Goal: Use online tool/utility: Utilize a website feature to perform a specific function

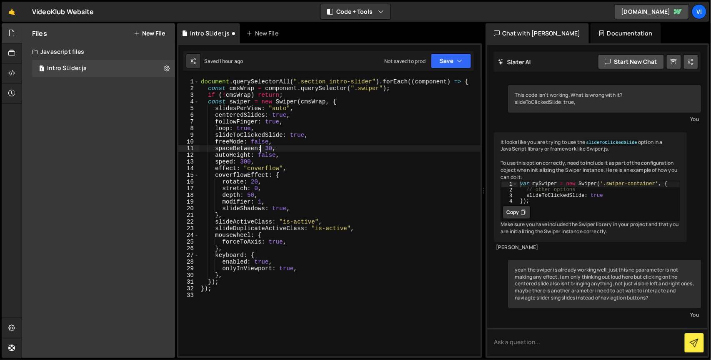
scroll to position [697, 0]
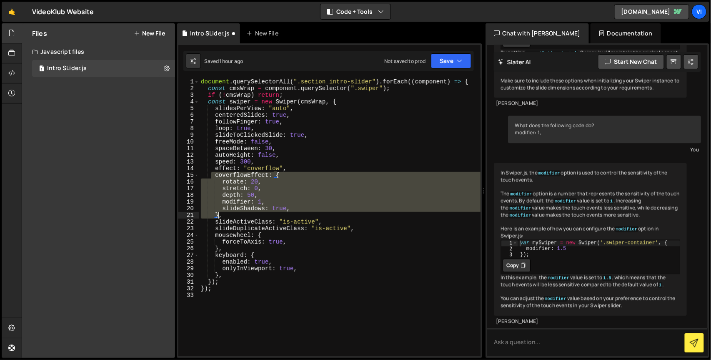
drag, startPoint x: 212, startPoint y: 176, endPoint x: 218, endPoint y: 215, distance: 38.9
click at [218, 215] on div "document . querySelectorAll ( ".section_intro-slider" ) . forEach (( component …" at bounding box center [339, 223] width 281 height 291
type textarea ","
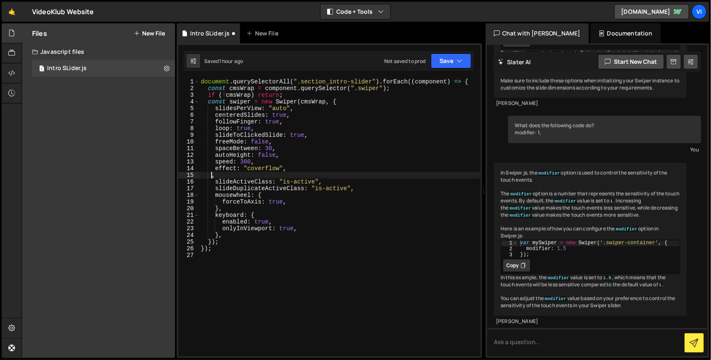
click at [232, 290] on div "document . querySelectorAll ( ".section_intro-slider" ) . forEach (( component …" at bounding box center [339, 223] width 281 height 291
type textarea "*/"
type textarea "}"
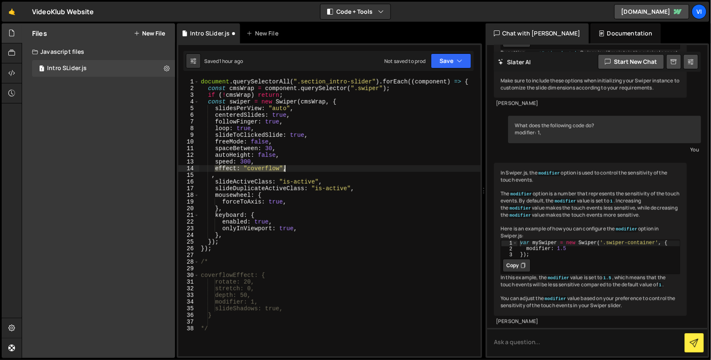
drag, startPoint x: 216, startPoint y: 168, endPoint x: 296, endPoint y: 171, distance: 80.1
click at [296, 171] on div "document . querySelectorAll ( ".section_intro-slider" ) . forEach (( component …" at bounding box center [339, 223] width 281 height 291
type textarea "effect: "coverflow","
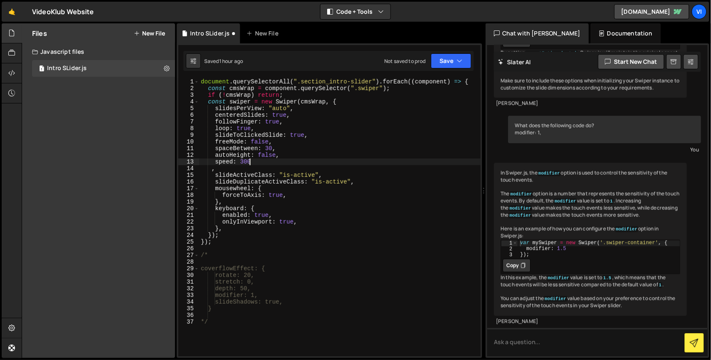
type textarea "speed: 300,"
click at [242, 263] on div "document . querySelectorAll ( ".section_intro-slider" ) . forEach (( component …" at bounding box center [339, 223] width 281 height 291
click at [197, 259] on div "28" at bounding box center [188, 261] width 21 height 7
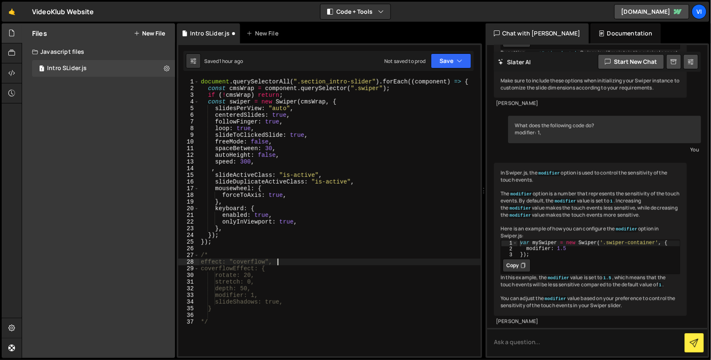
click at [201, 261] on div "document . querySelectorAll ( ".section_intro-slider" ) . forEach (( component …" at bounding box center [339, 223] width 281 height 291
click at [215, 170] on div "document . querySelectorAll ( ".section_intro-slider" ) . forEach (( component …" at bounding box center [339, 223] width 281 height 291
type textarea ","
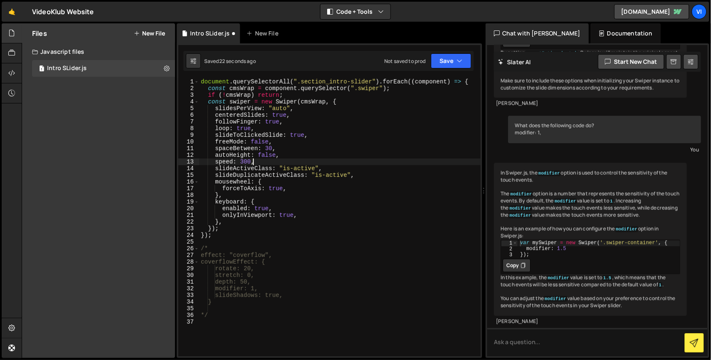
click at [221, 301] on div "document . querySelectorAll ( ".section_intro-slider" ) . forEach (( component …" at bounding box center [339, 223] width 281 height 291
click at [221, 189] on div "document . querySelectorAll ( ".section_intro-slider" ) . forEach (( component …" at bounding box center [339, 223] width 281 height 291
click at [265, 148] on div "document . querySelectorAll ( ".section_intro-slider" ) . forEach (( component …" at bounding box center [339, 223] width 281 height 291
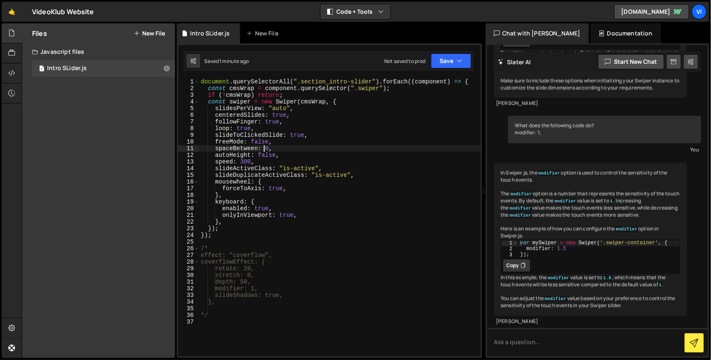
click at [259, 140] on div "document . querySelectorAll ( ".section_intro-slider" ) . forEach (( component …" at bounding box center [339, 223] width 281 height 291
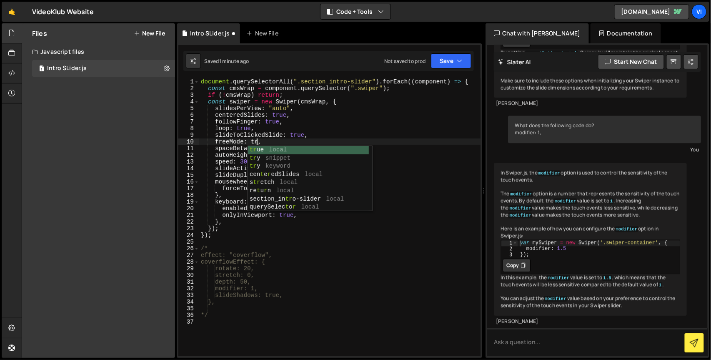
scroll to position [0, 4]
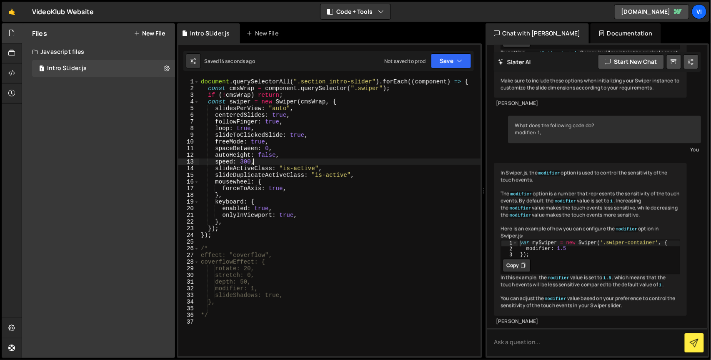
click at [274, 159] on div "document . querySelectorAll ( ".section_intro-slider" ) . forEach (( component …" at bounding box center [339, 223] width 281 height 291
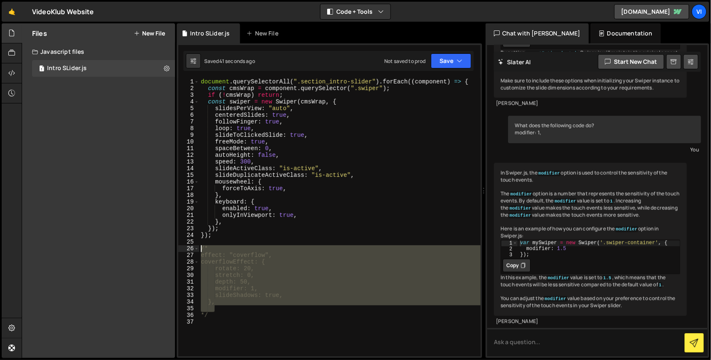
drag, startPoint x: 223, startPoint y: 308, endPoint x: 197, endPoint y: 251, distance: 61.7
click at [197, 251] on div "speed: 300, 1 2 3 4 5 6 7 8 9 10 11 12 13 14 15 16 17 18 19 20 21 22 23 24 25 2…" at bounding box center [329, 217] width 302 height 278
click at [230, 302] on div "document . querySelectorAll ( ".section_intro-slider" ) . forEach (( component …" at bounding box center [339, 217] width 281 height 278
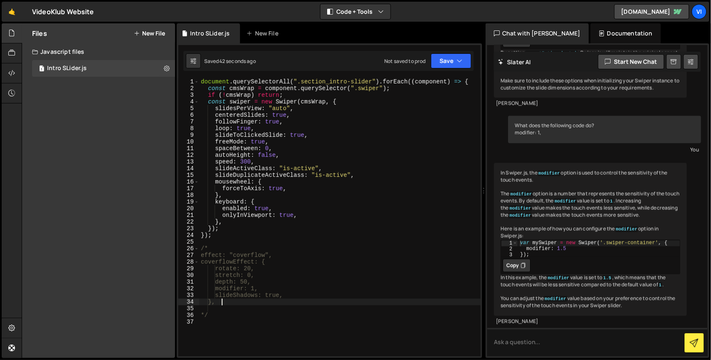
scroll to position [0, 1]
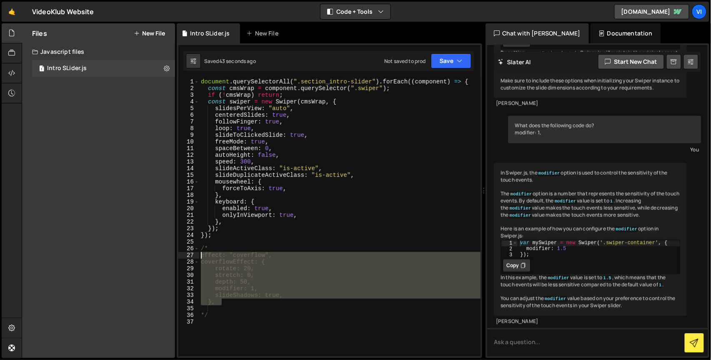
drag, startPoint x: 228, startPoint y: 302, endPoint x: 196, endPoint y: 256, distance: 56.0
click at [196, 256] on div "}, 1 2 3 4 5 6 7 8 9 10 11 12 13 14 15 16 17 18 19 20 21 22 23 24 25 26 27 28 2…" at bounding box center [329, 217] width 302 height 278
type textarea "effect: "coverflow", coverflowEffect: {"
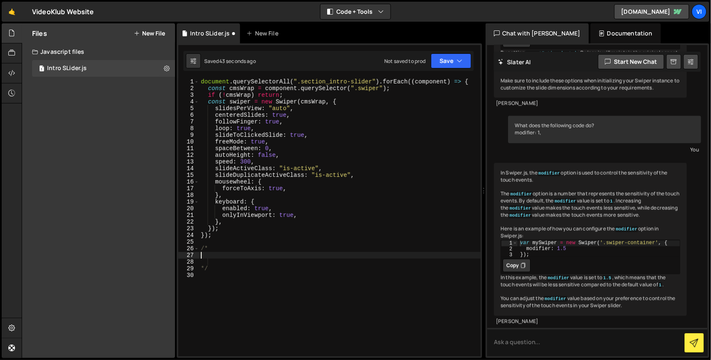
scroll to position [0, 0]
click at [357, 175] on div "document . querySelectorAll ( ".section_intro-slider" ) . forEach (( component …" at bounding box center [339, 223] width 281 height 291
type textarea "},"
paste textarea "},"
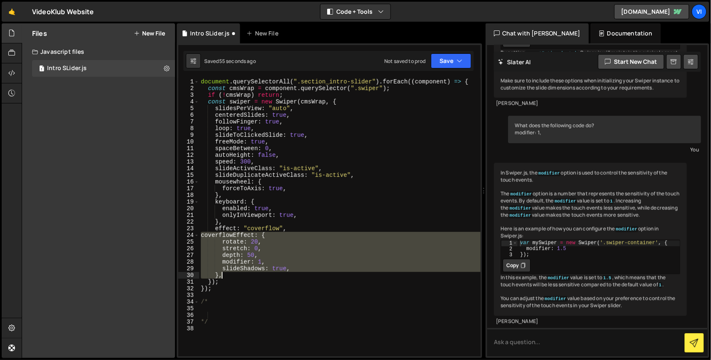
drag, startPoint x: 201, startPoint y: 236, endPoint x: 227, endPoint y: 273, distance: 44.6
click at [227, 273] on div "document . querySelectorAll ( ".section_intro-slider" ) . forEach (( component …" at bounding box center [339, 223] width 281 height 291
click at [243, 273] on div "document . querySelectorAll ( ".section_intro-slider" ) . forEach (( component …" at bounding box center [339, 223] width 281 height 291
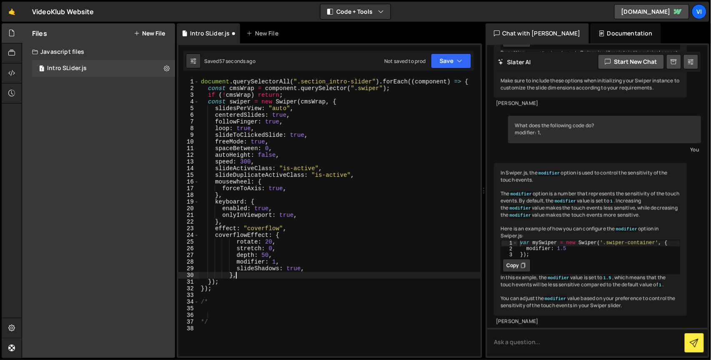
click at [263, 242] on div "document . querySelectorAll ( ".section_intro-slider" ) . forEach (( component …" at bounding box center [339, 223] width 281 height 291
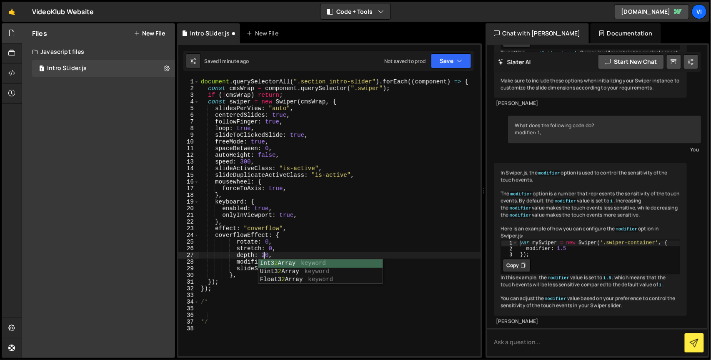
scroll to position [0, 4]
click at [225, 268] on div "document . querySelectorAll ( ".section_intro-slider" ) . forEach (( component …" at bounding box center [339, 223] width 281 height 291
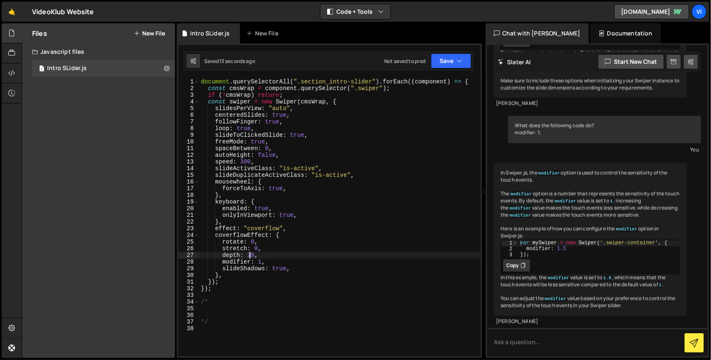
click at [249, 253] on div "document . querySelectorAll ( ".section_intro-slider" ) . forEach (( component …" at bounding box center [339, 223] width 281 height 291
click at [263, 147] on div "document . querySelectorAll ( ".section_intro-slider" ) . forEach (( component …" at bounding box center [339, 223] width 281 height 291
click at [278, 151] on div "document . querySelectorAll ( ".section_intro-slider" ) . forEach (( component …" at bounding box center [339, 223] width 281 height 291
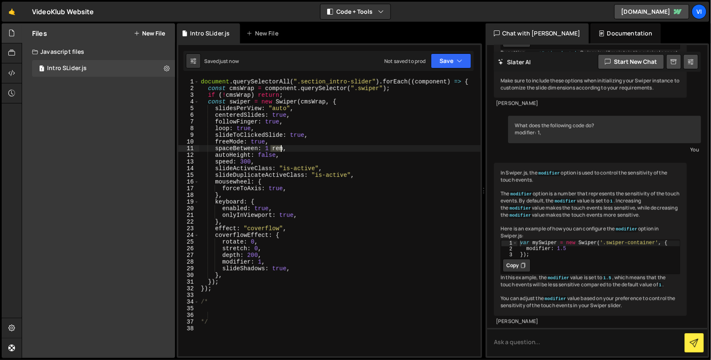
click at [278, 151] on div "document . querySelectorAll ( ".section_intro-slider" ) . forEach (( component …" at bounding box center [339, 223] width 281 height 291
click at [250, 256] on div "document . querySelectorAll ( ".section_intro-slider" ) . forEach (( component …" at bounding box center [339, 223] width 281 height 291
click at [257, 246] on div "document . querySelectorAll ( ".section_intro-slider" ) . forEach (( component …" at bounding box center [339, 223] width 281 height 291
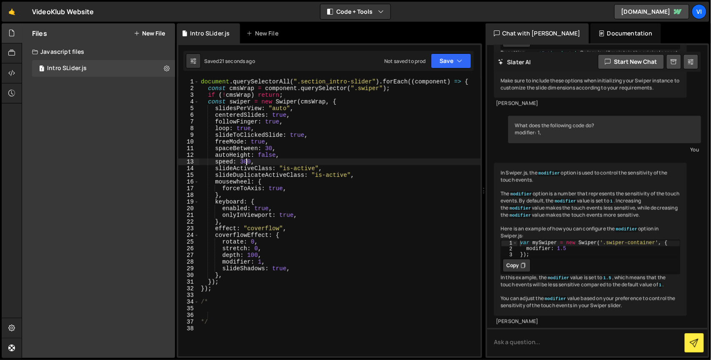
click at [245, 161] on div "document . querySelectorAll ( ".section_intro-slider" ) . forEach (( component …" at bounding box center [339, 223] width 281 height 291
click at [286, 204] on div "document . querySelectorAll ( ".section_intro-slider" ) . forEach (( component …" at bounding box center [339, 223] width 281 height 291
click at [254, 249] on div "document . querySelectorAll ( ".section_intro-slider" ) . forEach (( component …" at bounding box center [339, 223] width 281 height 291
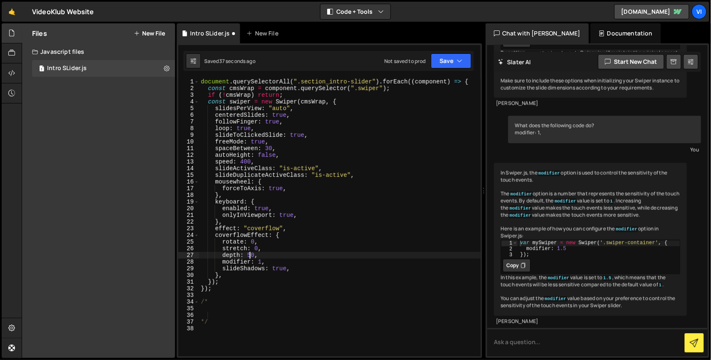
click at [267, 150] on div "document . querySelectorAll ( ".section_intro-slider" ) . forEach (( component …" at bounding box center [339, 223] width 281 height 291
click at [244, 160] on div "document . querySelectorAll ( ".section_intro-slider" ) . forEach (( component …" at bounding box center [339, 223] width 281 height 291
click at [288, 223] on div "document . querySelectorAll ( ".section_intro-slider" ) . forEach (( component …" at bounding box center [339, 223] width 281 height 291
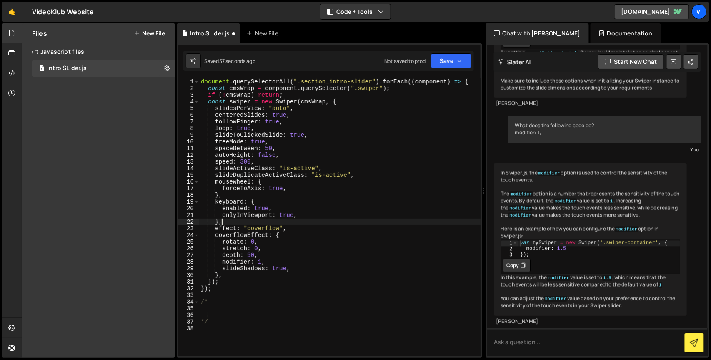
scroll to position [0, 1]
click at [260, 141] on div "document . querySelectorAll ( ".section_intro-slider" ) . forEach (( component …" at bounding box center [339, 223] width 281 height 291
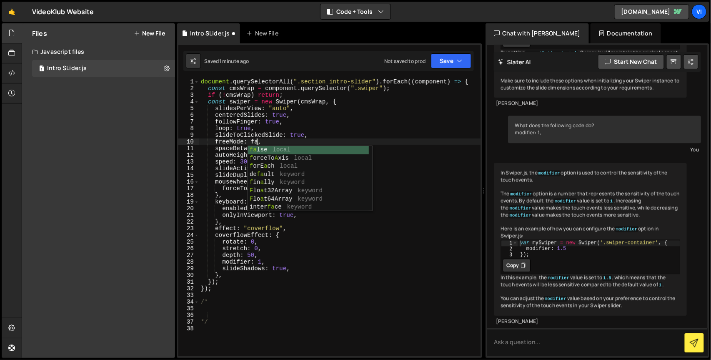
scroll to position [0, 4]
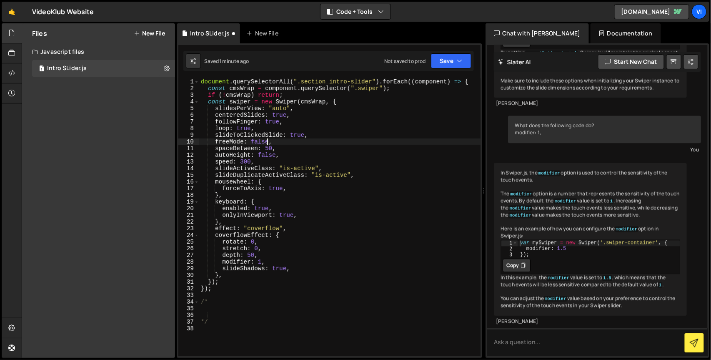
click at [250, 252] on div "document . querySelectorAll ( ".section_intro-slider" ) . forEach (( component …" at bounding box center [339, 223] width 281 height 291
click at [264, 147] on div "document . querySelectorAll ( ".section_intro-slider" ) . forEach (( component …" at bounding box center [339, 223] width 281 height 291
click at [255, 249] on div "document . querySelectorAll ( ".section_intro-slider" ) . forEach (( component …" at bounding box center [339, 223] width 281 height 291
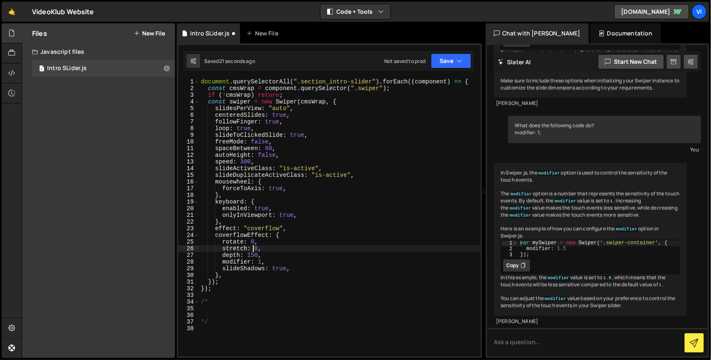
click at [253, 254] on div "document . querySelectorAll ( ".section_intro-slider" ) . forEach (( component …" at bounding box center [339, 223] width 281 height 291
click at [261, 261] on div "document . querySelectorAll ( ".section_intro-slider" ) . forEach (( component …" at bounding box center [339, 223] width 281 height 291
click at [261, 260] on div "document . querySelectorAll ( ".section_intro-slider" ) . forEach (( component …" at bounding box center [339, 223] width 281 height 291
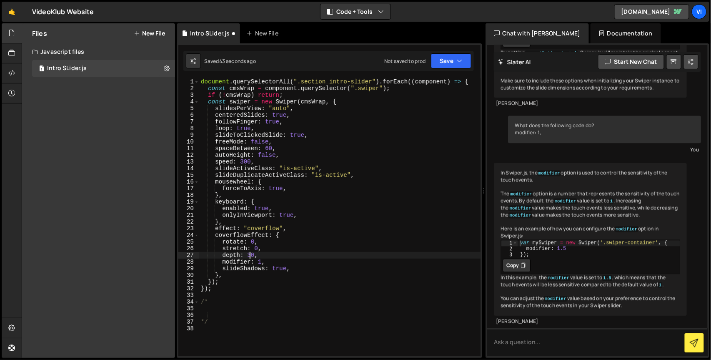
click at [251, 254] on div "document . querySelectorAll ( ".section_intro-slider" ) . forEach (( component …" at bounding box center [339, 223] width 281 height 291
click at [255, 248] on div "document . querySelectorAll ( ".section_intro-slider" ) . forEach (( component …" at bounding box center [339, 223] width 281 height 291
click at [250, 242] on div "document . querySelectorAll ( ".section_intro-slider" ) . forEach (( component …" at bounding box center [339, 223] width 281 height 291
click at [250, 256] on div "document . querySelectorAll ( ".section_intro-slider" ) . forEach (( component …" at bounding box center [339, 223] width 281 height 291
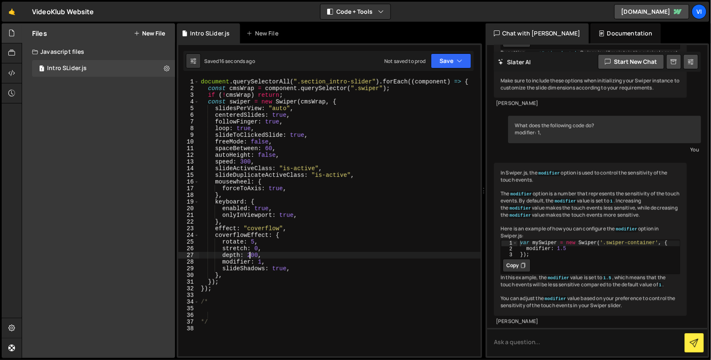
click at [253, 243] on div "document . querySelectorAll ( ".section_intro-slider" ) . forEach (( component …" at bounding box center [339, 223] width 281 height 291
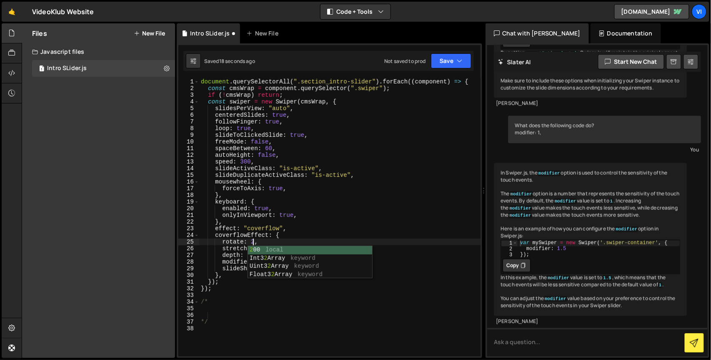
click at [232, 270] on div "document . querySelectorAll ( ".section_intro-slider" ) . forEach (( component …" at bounding box center [339, 223] width 281 height 291
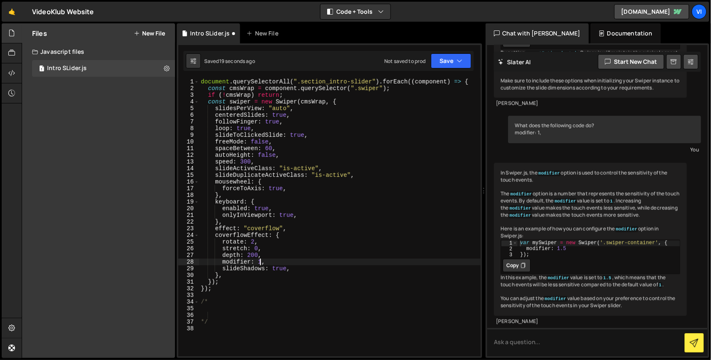
click at [260, 263] on div "document . querySelectorAll ( ".section_intro-slider" ) . forEach (( component …" at bounding box center [339, 223] width 281 height 291
click at [251, 256] on div "document . querySelectorAll ( ".section_intro-slider" ) . forEach (( component …" at bounding box center [339, 223] width 281 height 291
click at [252, 241] on div "document . querySelectorAll ( ".section_intro-slider" ) . forEach (( component …" at bounding box center [339, 223] width 281 height 291
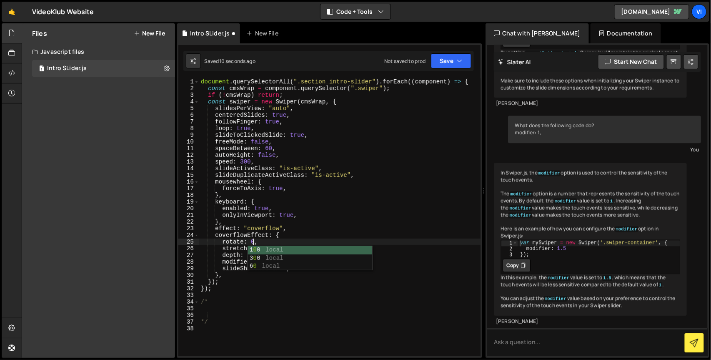
click at [238, 258] on div "document . querySelectorAll ( ".section_intro-slider" ) . forEach (( component …" at bounding box center [339, 223] width 281 height 291
click at [251, 256] on div "document . querySelectorAll ( ".section_intro-slider" ) . forEach (( component …" at bounding box center [339, 223] width 281 height 291
click at [253, 258] on div "document . querySelectorAll ( ".section_intro-slider" ) . forEach (( component …" at bounding box center [339, 223] width 281 height 291
click at [242, 158] on div "document . querySelectorAll ( ".section_intro-slider" ) . forEach (( component …" at bounding box center [339, 223] width 281 height 291
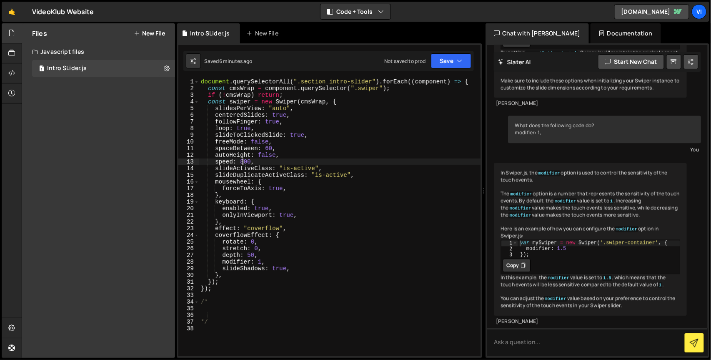
click at [273, 166] on div "document . querySelectorAll ( ".section_intro-slider" ) . forEach (( component …" at bounding box center [339, 223] width 281 height 291
type textarea "speed: 800,"
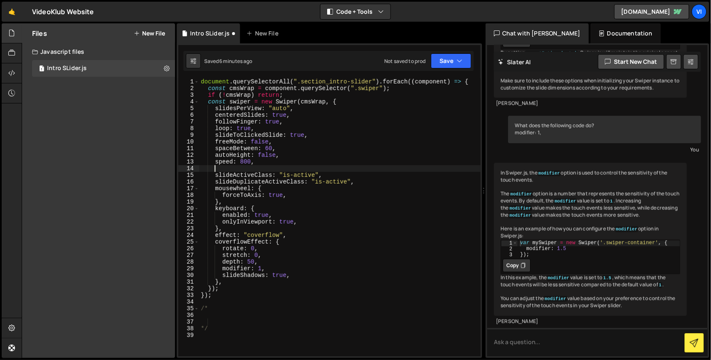
paste textarea "parallax:true"
click at [242, 160] on div "document . querySelectorAll ( ".section_intro-slider" ) . forEach (( component …" at bounding box center [339, 223] width 281 height 291
click at [245, 161] on div "document . querySelectorAll ( ".section_intro-slider" ) . forEach (( component …" at bounding box center [339, 223] width 281 height 291
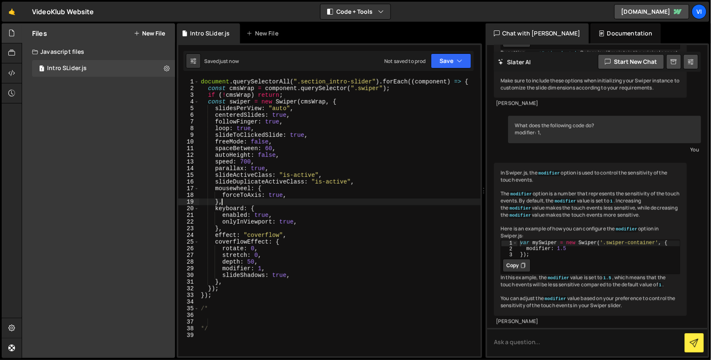
click at [236, 201] on div "document . querySelectorAll ( ".section_intro-slider" ) . forEach (( component …" at bounding box center [339, 223] width 281 height 291
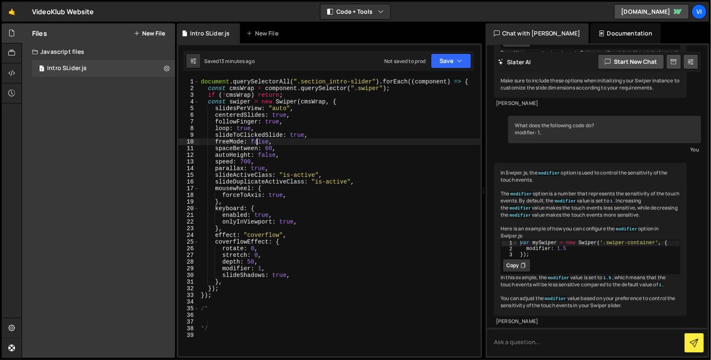
click at [255, 139] on div "document . querySelectorAll ( ".section_intro-slider" ) . forEach (( component …" at bounding box center [339, 223] width 281 height 291
click at [267, 147] on div "document . querySelectorAll ( ".section_intro-slider" ) . forEach (( component …" at bounding box center [339, 223] width 281 height 291
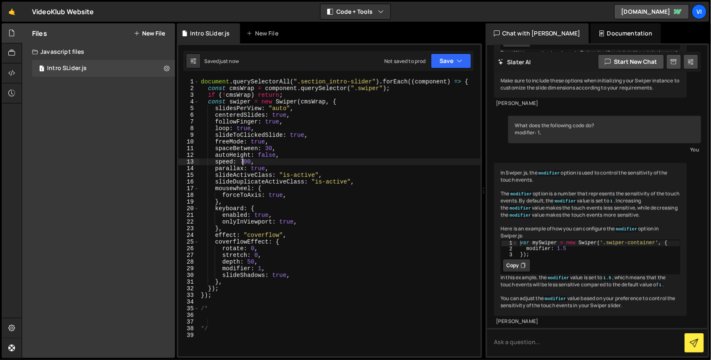
click at [242, 161] on div "document . querySelectorAll ( ".section_intro-slider" ) . forEach (( component …" at bounding box center [339, 223] width 281 height 291
click at [270, 124] on div "document . querySelectorAll ( ".section_intro-slider" ) . forEach (( component …" at bounding box center [339, 223] width 281 height 291
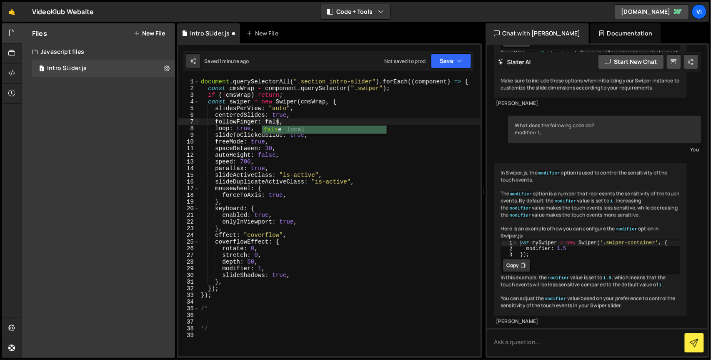
scroll to position [0, 5]
click at [276, 121] on div "document . querySelectorAll ( ".section_intro-slider" ) . forEach (( component …" at bounding box center [339, 223] width 281 height 291
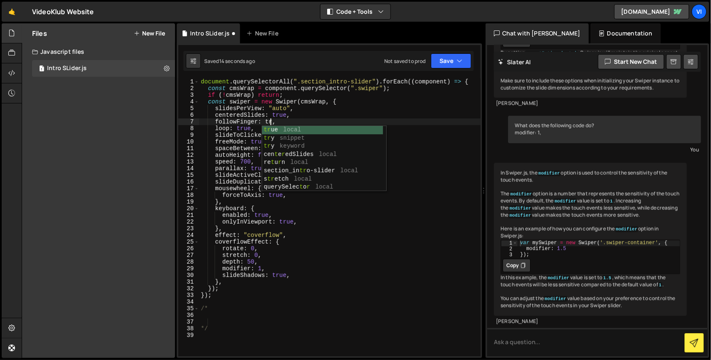
scroll to position [0, 6]
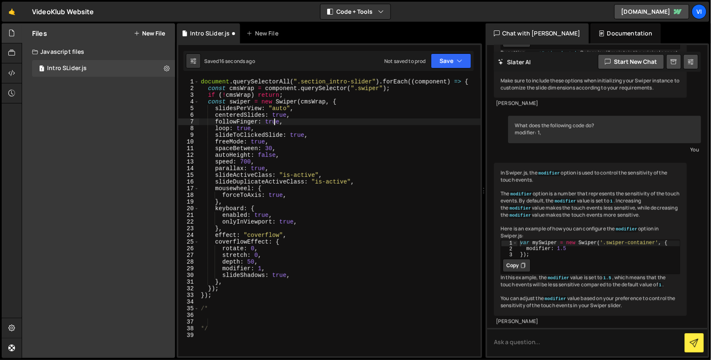
click at [273, 121] on div "document . querySelectorAll ( ".section_intro-slider" ) . forEach (( component …" at bounding box center [339, 223] width 281 height 291
click at [273, 121] on div "document . querySelectorAll ( ".section_intro-slider" ) . forEach (( component …" at bounding box center [339, 217] width 281 height 278
click at [283, 121] on div "document . querySelectorAll ( ".section_intro-slider" ) . forEach (( component …" at bounding box center [339, 223] width 281 height 291
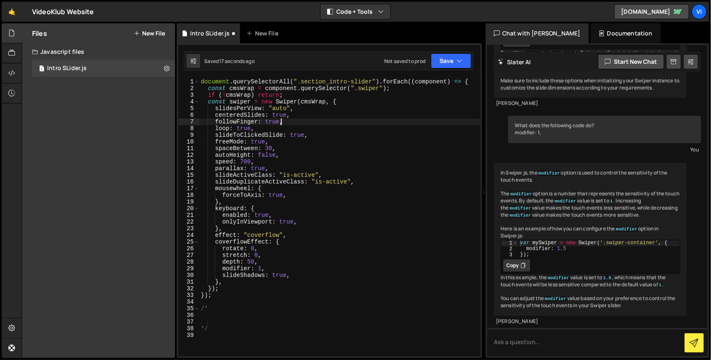
click at [283, 121] on div "document . querySelectorAll ( ".section_intro-slider" ) . forEach (( component …" at bounding box center [339, 223] width 281 height 291
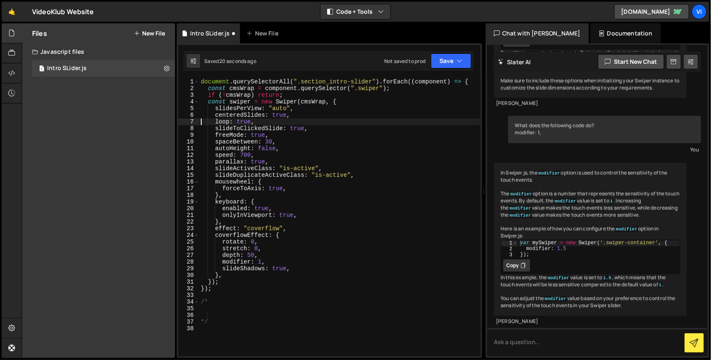
click at [313, 130] on div "document . querySelectorAll ( ".section_intro-slider" ) . forEach (( component …" at bounding box center [339, 223] width 281 height 291
type textarea "slideToClickedSlide: true,"
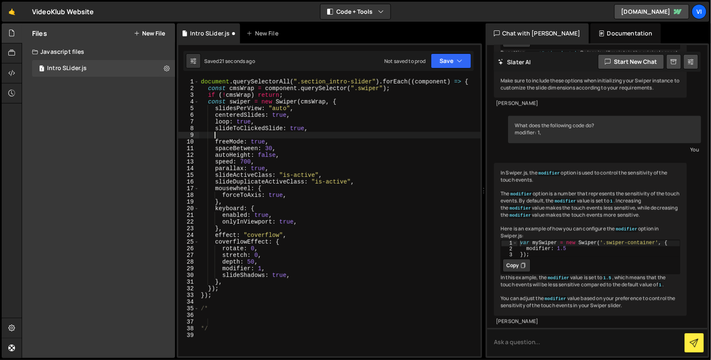
scroll to position [0, 0]
paste textarea
click at [245, 226] on div "document . querySelectorAll ( ".section_intro-slider" ) . forEach (( component …" at bounding box center [339, 223] width 281 height 291
click at [250, 140] on div "document . querySelectorAll ( ".section_intro-slider" ) . forEach (( component …" at bounding box center [339, 223] width 281 height 291
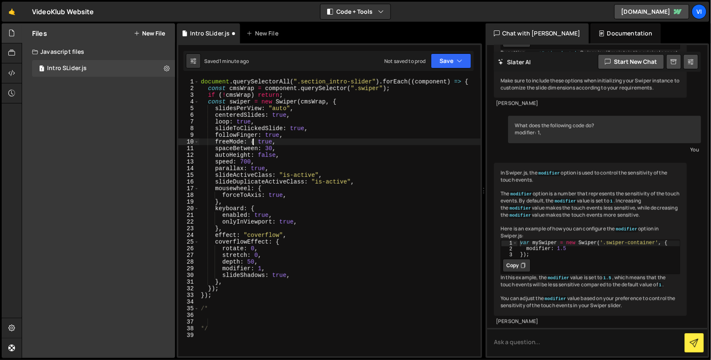
scroll to position [0, 3]
type textarea "freeMode: {} true,"
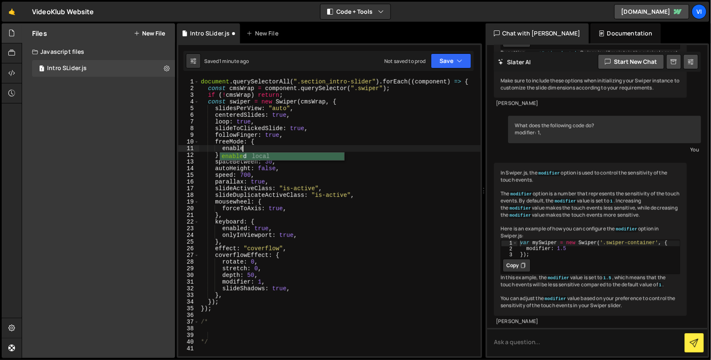
scroll to position [0, 2]
type textarea "enabled: true,"
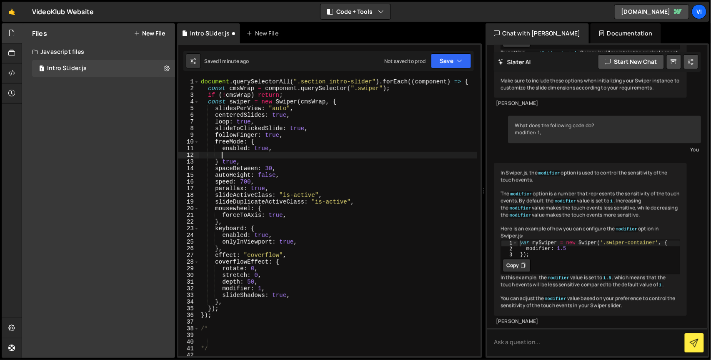
paste textarea "momentum"
click at [228, 162] on div "document . querySelectorAll ( ".section_intro-slider" ) . forEach (( component …" at bounding box center [338, 223] width 278 height 291
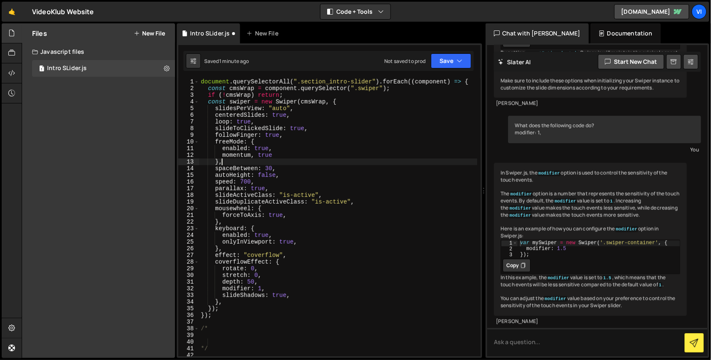
click at [282, 160] on div "document . querySelectorAll ( ".section_intro-slider" ) . forEach (( component …" at bounding box center [338, 223] width 278 height 291
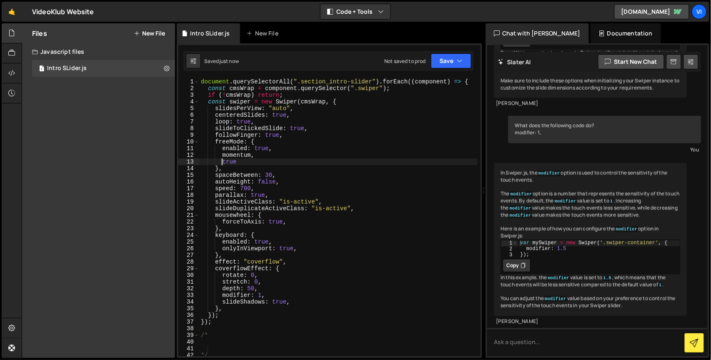
click at [253, 155] on div "document . querySelectorAll ( ".section_intro-slider" ) . forEach (( component …" at bounding box center [338, 223] width 278 height 291
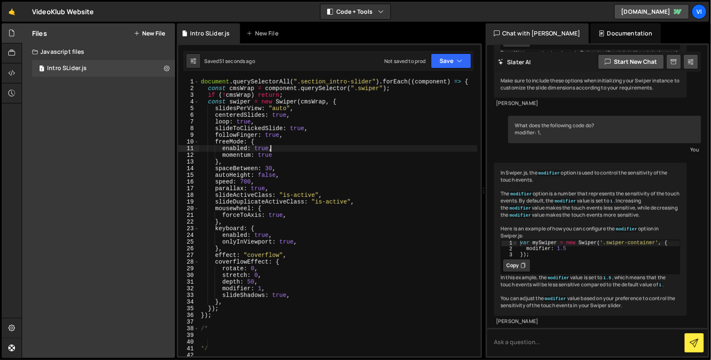
click at [278, 151] on div "document . querySelectorAll ( ".section_intro-slider" ) . forEach (( component …" at bounding box center [338, 223] width 278 height 291
type textarea "momentum: true,"
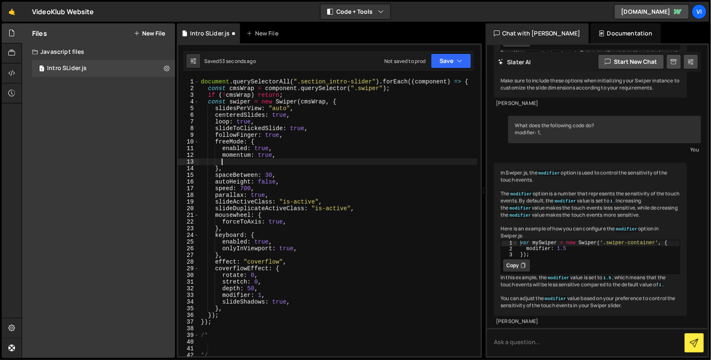
scroll to position [0, 1]
paste textarea "sticky"
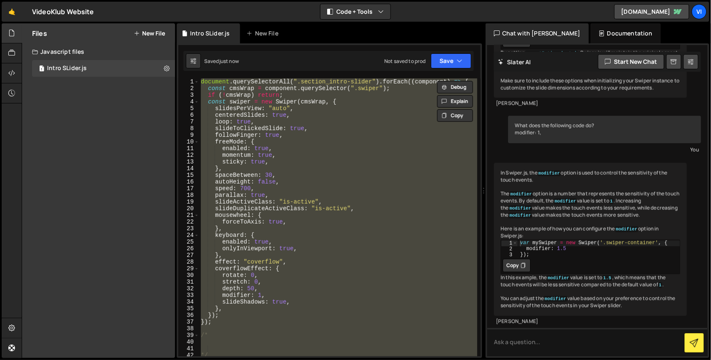
scroll to position [0, 0]
click at [276, 163] on div "document . querySelectorAll ( ".section_intro-slider" ) . forEach (( component …" at bounding box center [338, 217] width 278 height 278
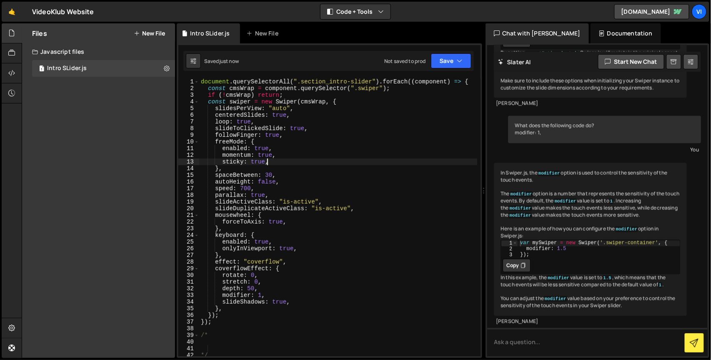
type textarea "*/"
click at [280, 161] on div "document . querySelectorAll ( ".section_intro-slider" ) . forEach (( component …" at bounding box center [338, 223] width 278 height 291
type textarea "sticky: true,"
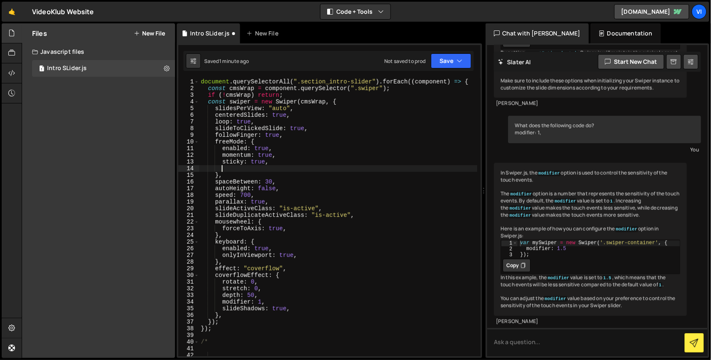
paste textarea "momentumRatio"
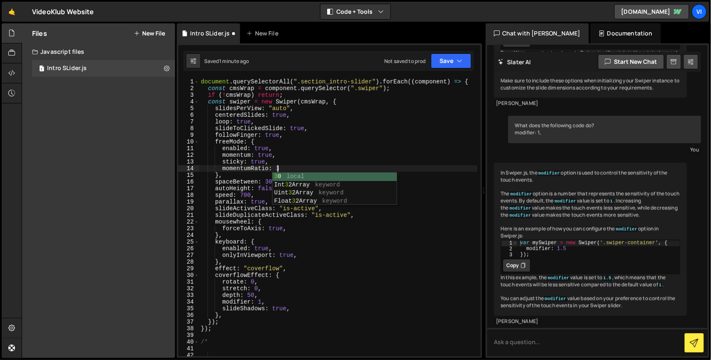
scroll to position [0, 5]
click at [242, 195] on div "document . querySelectorAll ( ".section_intro-slider" ) . forEach (( component …" at bounding box center [338, 223] width 278 height 291
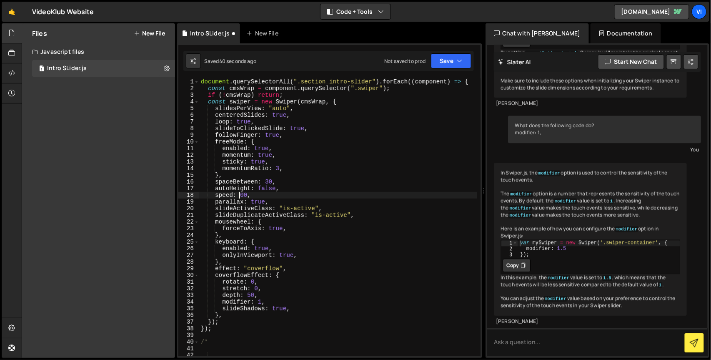
scroll to position [0, 3]
click at [284, 185] on div "document . querySelectorAll ( ".section_intro-slider" ) . forEach (( component …" at bounding box center [338, 223] width 278 height 291
click at [269, 182] on div "document . querySelectorAll ( ".section_intro-slider" ) . forEach (( component …" at bounding box center [338, 223] width 278 height 291
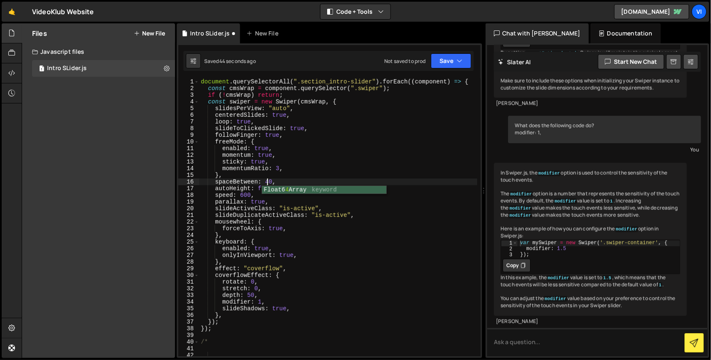
scroll to position [0, 5]
click at [279, 167] on div "document . querySelectorAll ( ".section_intro-slider" ) . forEach (( component …" at bounding box center [338, 223] width 278 height 291
click at [271, 163] on div "document . querySelectorAll ( ".section_intro-slider" ) . forEach (( component …" at bounding box center [338, 223] width 278 height 291
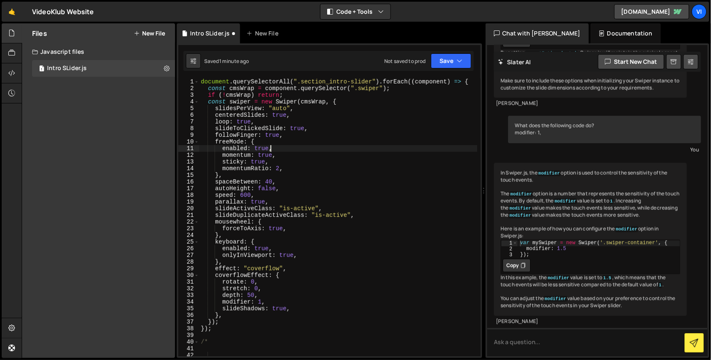
click at [273, 151] on div "document . querySelectorAll ( ".section_intro-slider" ) . forEach (( component …" at bounding box center [338, 223] width 278 height 291
type textarea "enabled: true,"
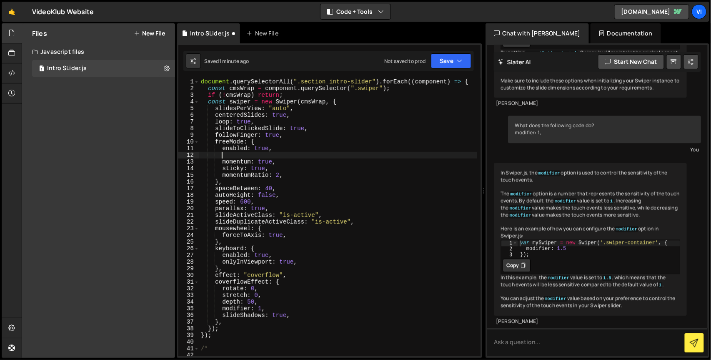
scroll to position [0, 1]
paste textarea "minimumVelocity"
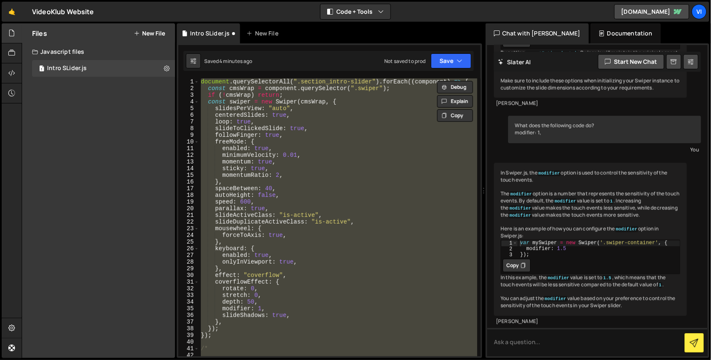
click at [287, 176] on div "document . querySelectorAll ( ".section_intro-slider" ) . forEach (( component …" at bounding box center [338, 217] width 278 height 278
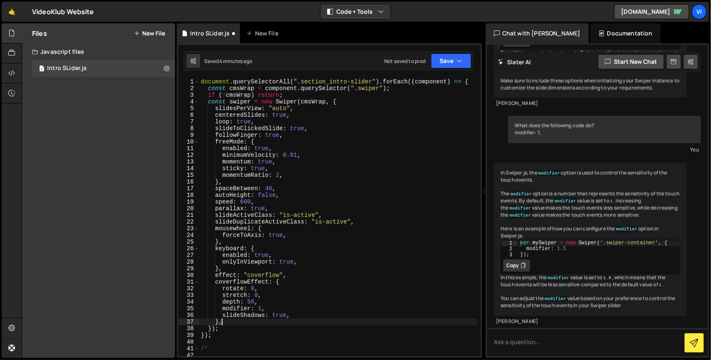
click at [248, 321] on div "document . querySelectorAll ( ".section_intro-slider" ) . forEach (( component …" at bounding box center [338, 223] width 278 height 291
click at [249, 302] on div "document . querySelectorAll ( ".section_intro-slider" ) . forEach (( component …" at bounding box center [338, 223] width 278 height 291
click at [275, 334] on div "document . querySelectorAll ( ".section_intro-slider" ) . forEach (( component …" at bounding box center [338, 223] width 278 height 291
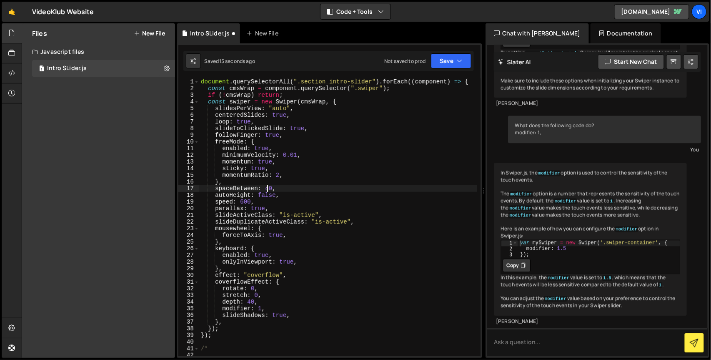
click at [266, 187] on div "document . querySelectorAll ( ".section_intro-slider" ) . forEach (( component …" at bounding box center [338, 223] width 278 height 291
click at [243, 203] on div "document . querySelectorAll ( ".section_intro-slider" ) . forEach (( component …" at bounding box center [338, 223] width 278 height 291
click at [295, 153] on div "document . querySelectorAll ( ".section_intro-slider" ) . forEach (( component …" at bounding box center [338, 223] width 278 height 291
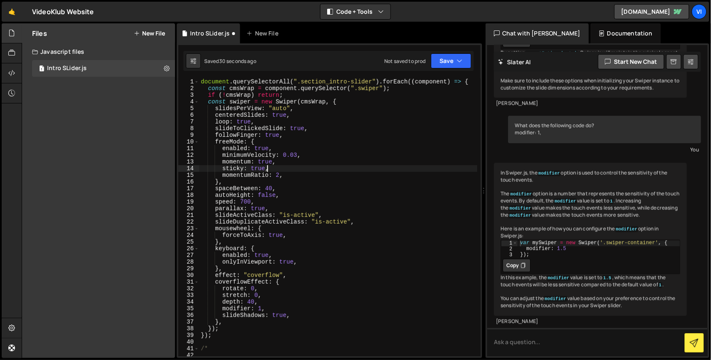
click at [280, 170] on div "document . querySelectorAll ( ".section_intro-slider" ) . forEach (( component …" at bounding box center [338, 223] width 278 height 291
click at [278, 175] on div "document . querySelectorAll ( ".section_intro-slider" ) . forEach (( component …" at bounding box center [338, 223] width 278 height 291
click at [238, 121] on div "document . querySelectorAll ( ".section_intro-slider" ) . forEach (( component …" at bounding box center [338, 223] width 278 height 291
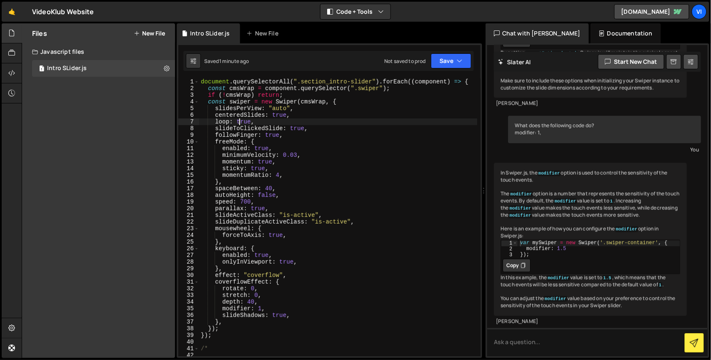
click at [238, 121] on div "document . querySelectorAll ( ".section_intro-slider" ) . forEach (( component …" at bounding box center [338, 223] width 278 height 291
click at [259, 308] on div "document . querySelectorAll ( ".section_intro-slider" ) . forEach (( component …" at bounding box center [338, 223] width 278 height 291
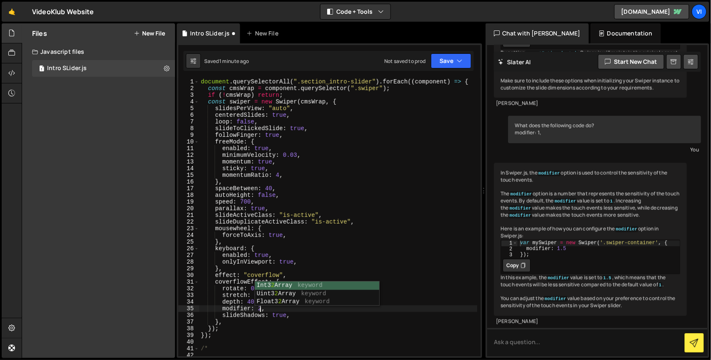
scroll to position [0, 4]
click at [243, 121] on div "document . querySelectorAll ( ".section_intro-slider" ) . forEach (( component …" at bounding box center [338, 223] width 278 height 291
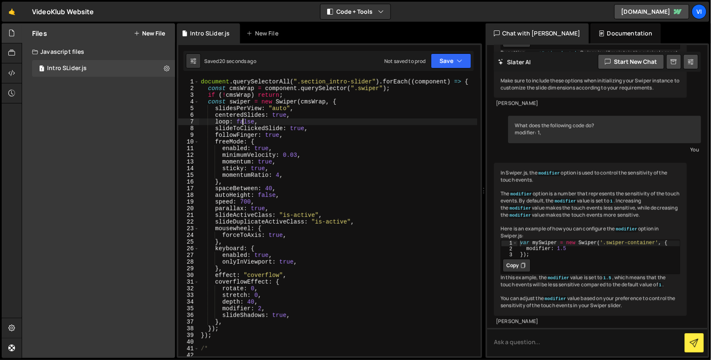
click at [243, 121] on div "document . querySelectorAll ( ".section_intro-slider" ) . forEach (( component …" at bounding box center [338, 223] width 278 height 291
click at [290, 155] on div "document . querySelectorAll ( ".section_intro-slider" ) . forEach (( component …" at bounding box center [338, 223] width 278 height 291
click at [277, 174] on div "document . querySelectorAll ( ".section_intro-slider" ) . forEach (( component …" at bounding box center [338, 223] width 278 height 291
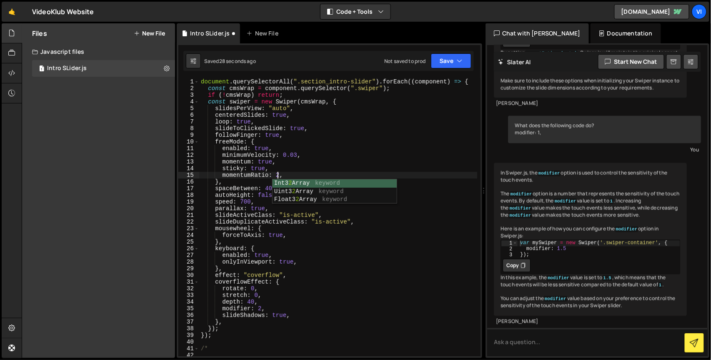
scroll to position [0, 5]
click at [295, 155] on div "document . querySelectorAll ( ".section_intro-slider" ) . forEach (( component …" at bounding box center [338, 223] width 278 height 291
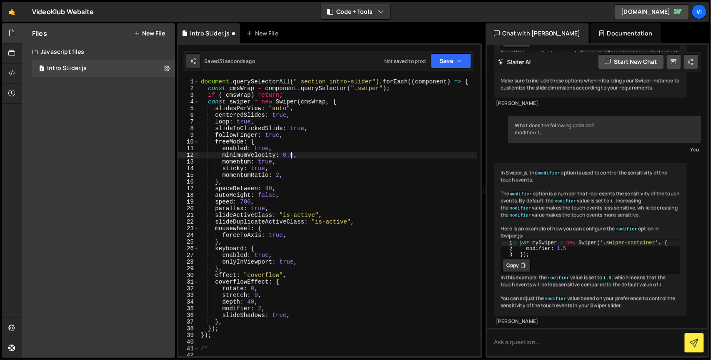
scroll to position [0, 6]
click at [295, 155] on div "document . querySelectorAll ( ".section_intro-slider" ) . forEach (( component …" at bounding box center [338, 223] width 278 height 291
click at [295, 155] on div "document . querySelectorAll ( ".section_intro-slider" ) . forEach (( component …" at bounding box center [338, 217] width 278 height 278
click at [295, 155] on div "document . querySelectorAll ( ".section_intro-slider" ) . forEach (( component …" at bounding box center [338, 223] width 278 height 291
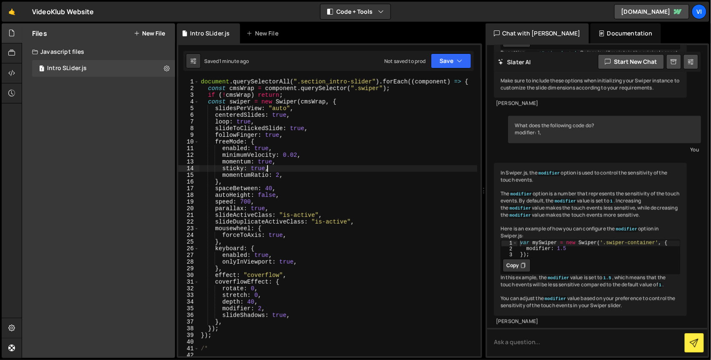
click at [283, 171] on div "document . querySelectorAll ( ".section_intro-slider" ) . forEach (( component …" at bounding box center [338, 223] width 278 height 291
click at [250, 288] on div "document . querySelectorAll ( ".section_intro-slider" ) . forEach (( component …" at bounding box center [338, 223] width 278 height 291
click at [258, 306] on div "document . querySelectorAll ( ".section_intro-slider" ) . forEach (( component …" at bounding box center [338, 223] width 278 height 291
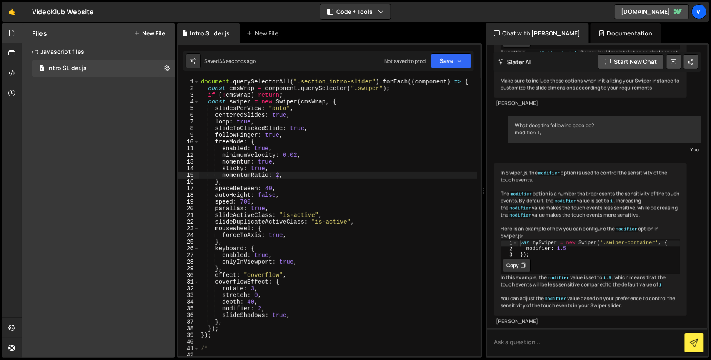
click at [278, 173] on div "document . querySelectorAll ( ".section_intro-slider" ) . forEach (( component …" at bounding box center [338, 223] width 278 height 291
click at [281, 163] on div "document . querySelectorAll ( ".section_intro-slider" ) . forEach (( component …" at bounding box center [338, 223] width 278 height 291
type textarea "momentum: true,"
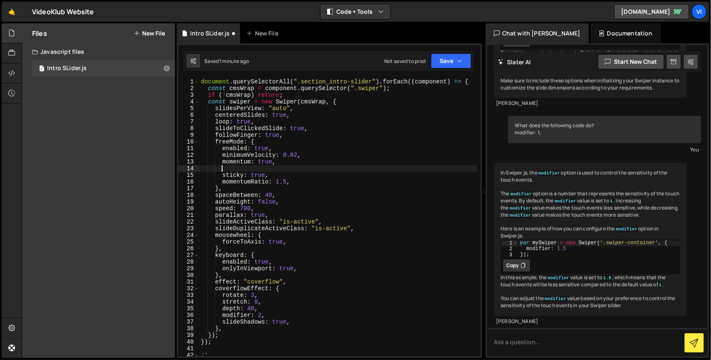
paste textarea "momentumBounce"
click at [303, 167] on div "document . querySelectorAll ( ".section_intro-slider" ) . forEach (( component …" at bounding box center [338, 223] width 278 height 291
click at [304, 179] on div "document . querySelectorAll ( ".section_intro-slider" ) . forEach (( component …" at bounding box center [338, 223] width 278 height 291
type textarea "momentumRatio: 1.5,"
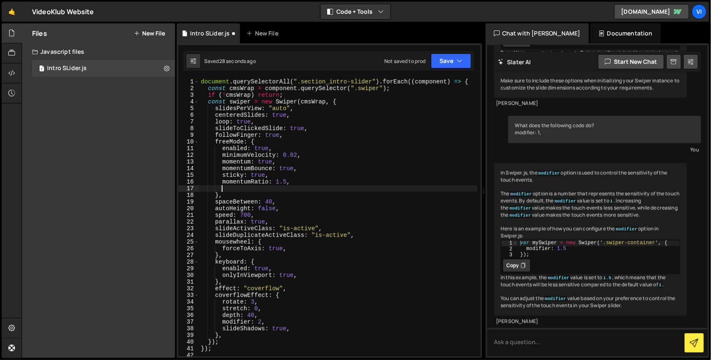
scroll to position [0, 1]
paste textarea "momentumBounceRatio"
click at [277, 182] on div "document . querySelectorAll ( ".section_intro-slider" ) . forEach (( component …" at bounding box center [338, 223] width 278 height 291
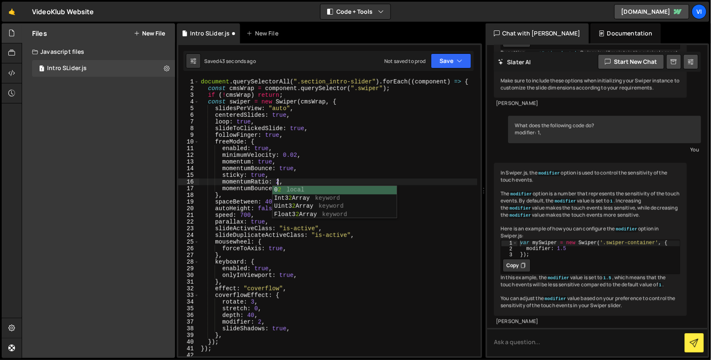
scroll to position [0, 5]
click at [307, 184] on div "document . querySelectorAll ( ".section_intro-slider" ) . forEach (( component …" at bounding box center [338, 223] width 278 height 291
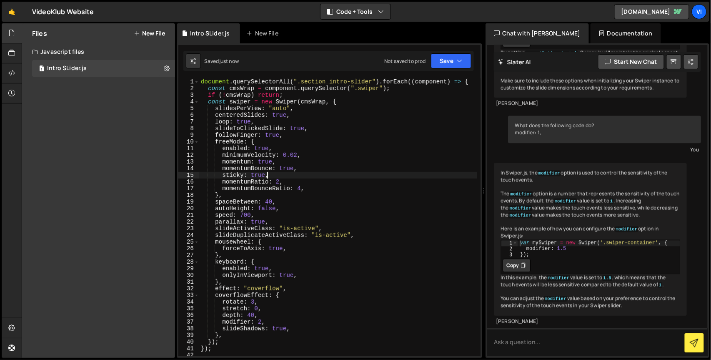
type textarea "sticky: true,"
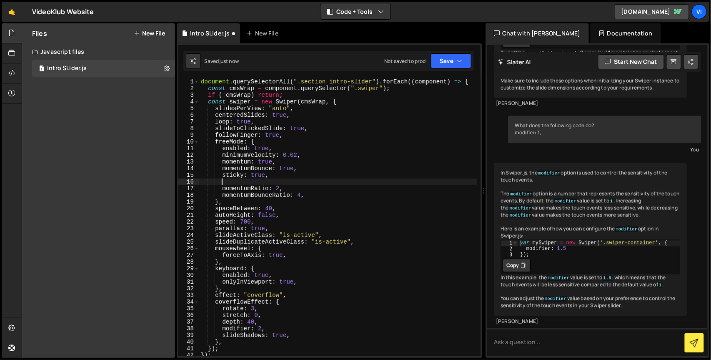
paste textarea "momentumVelocityRatio"
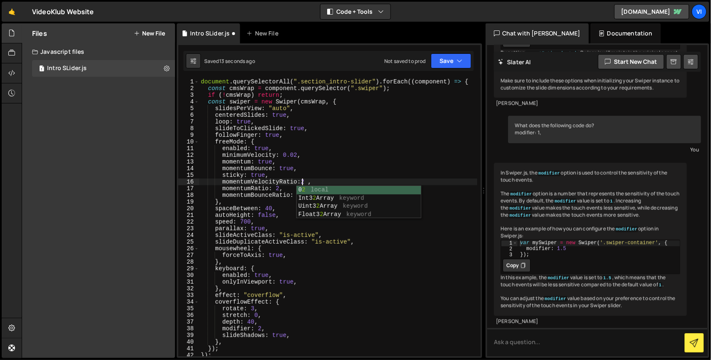
scroll to position [0, 7]
click at [276, 200] on div "document . querySelectorAll ( ".section_intro-slider" ) . forEach (( component …" at bounding box center [338, 223] width 278 height 291
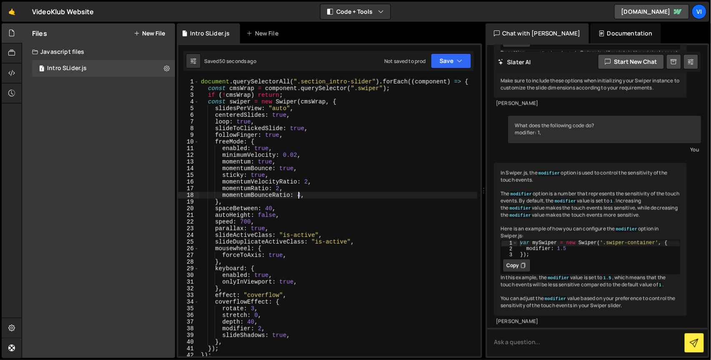
click at [297, 196] on div "document . querySelectorAll ( ".section_intro-slider" ) . forEach (( component …" at bounding box center [338, 223] width 278 height 291
click at [255, 175] on div "document . querySelectorAll ( ".section_intro-slider" ) . forEach (( component …" at bounding box center [338, 223] width 278 height 291
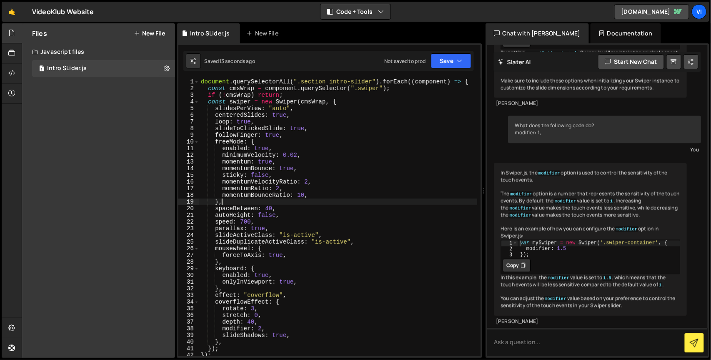
click at [300, 198] on div "document . querySelectorAll ( ".section_intro-slider" ) . forEach (( component …" at bounding box center [338, 223] width 278 height 291
click at [297, 194] on div "document . querySelectorAll ( ".section_intro-slider" ) . forEach (( component …" at bounding box center [338, 223] width 278 height 291
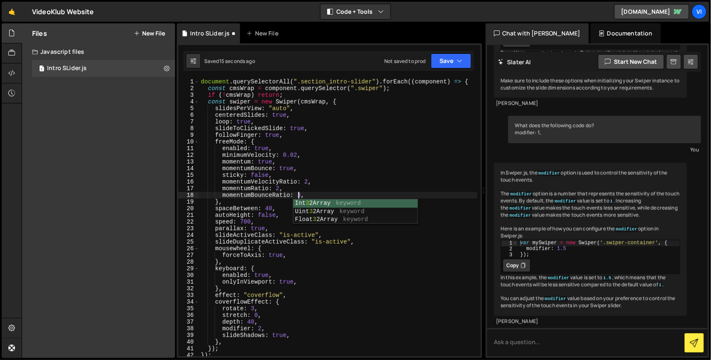
scroll to position [0, 6]
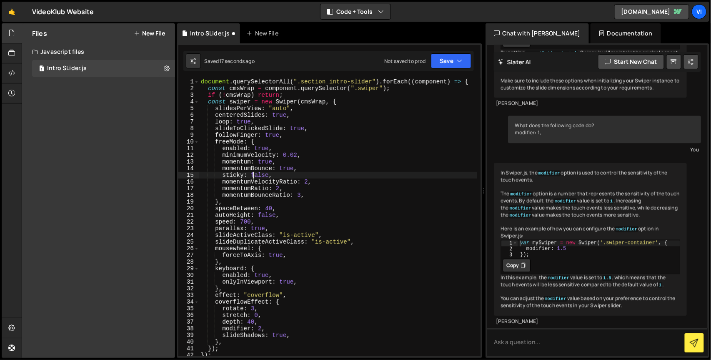
click at [254, 173] on div "document . querySelectorAll ( ".section_intro-slider" ) . forEach (( component …" at bounding box center [338, 223] width 278 height 291
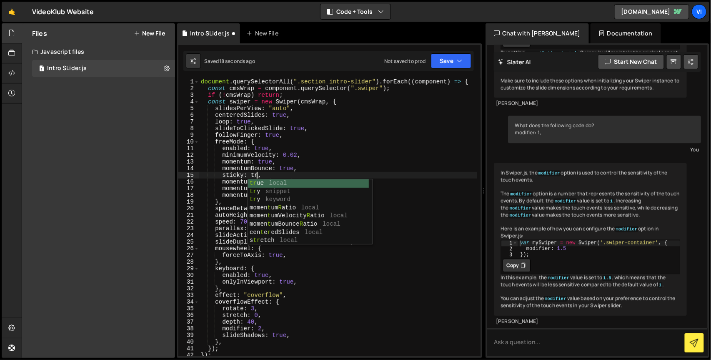
scroll to position [0, 4]
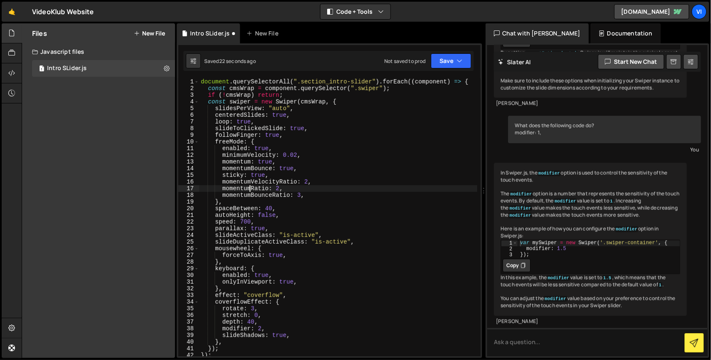
click at [249, 190] on div "document . querySelectorAll ( ".section_intro-slider" ) . forEach (( component …" at bounding box center [338, 223] width 278 height 291
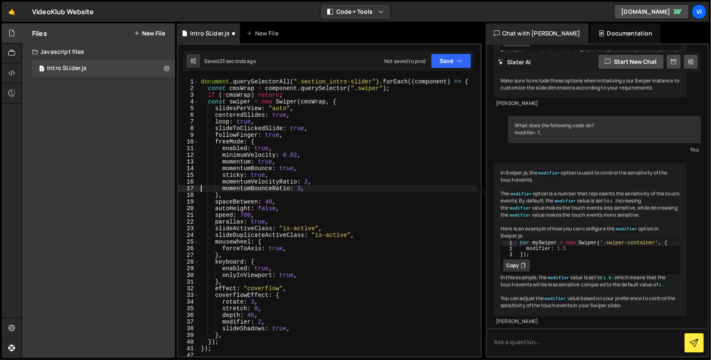
click at [282, 163] on div "document . querySelectorAll ( ".section_intro-slider" ) . forEach (( component …" at bounding box center [338, 223] width 278 height 291
type textarea "momentum: true,"
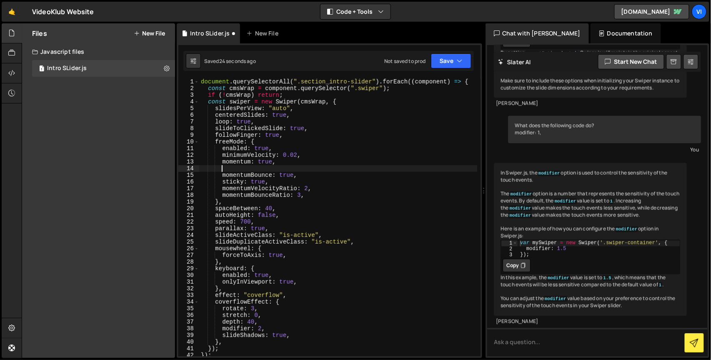
scroll to position [0, 1]
paste textarea
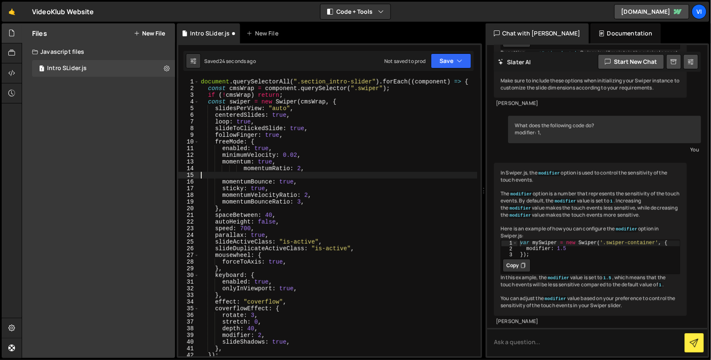
scroll to position [0, 0]
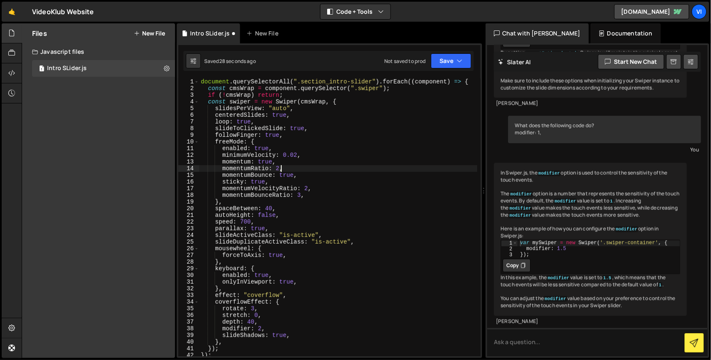
click at [254, 183] on div "document . querySelectorAll ( ".section_intro-slider" ) . forEach (( component …" at bounding box center [338, 223] width 278 height 291
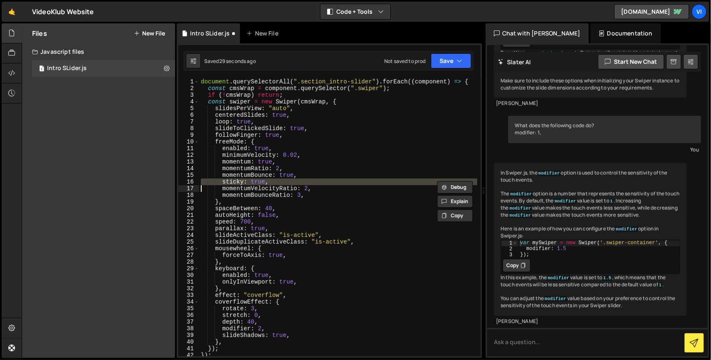
click at [254, 183] on div "document . querySelectorAll ( ".section_intro-slider" ) . forEach (( component …" at bounding box center [338, 223] width 278 height 291
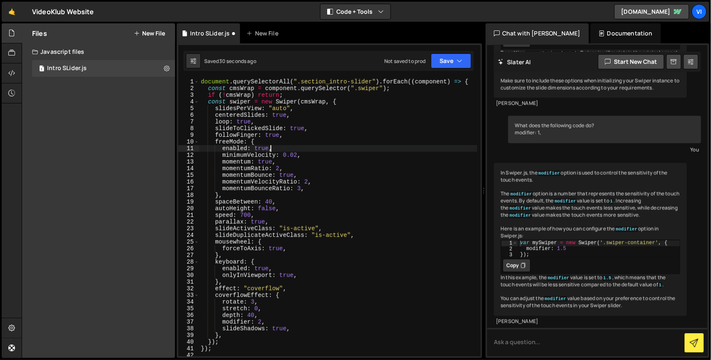
click at [274, 148] on div "document . querySelectorAll ( ".section_intro-slider" ) . forEach (( component …" at bounding box center [338, 223] width 278 height 291
type textarea "enabled: true,"
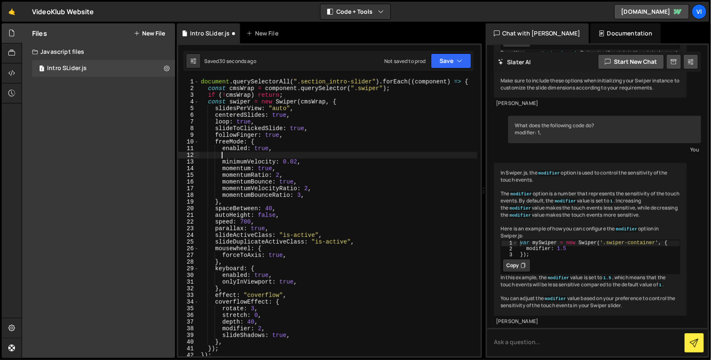
paste textarea
click at [268, 193] on div "document . querySelectorAll ( ".section_intro-slider" ) . forEach (( component …" at bounding box center [338, 223] width 278 height 291
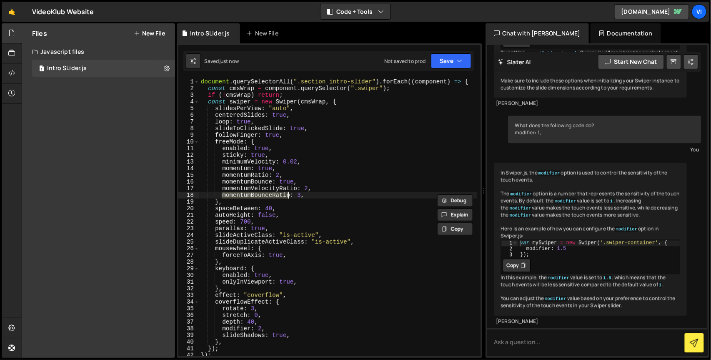
click at [268, 193] on div "document . querySelectorAll ( ".section_intro-slider" ) . forEach (( component …" at bounding box center [338, 223] width 278 height 291
click at [265, 190] on div "document . querySelectorAll ( ".section_intro-slider" ) . forEach (( component …" at bounding box center [338, 223] width 278 height 291
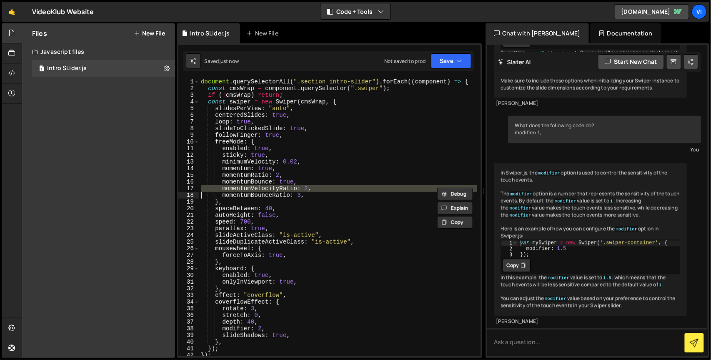
click at [265, 190] on div "document . querySelectorAll ( ".section_intro-slider" ) . forEach (( component …" at bounding box center [338, 223] width 278 height 291
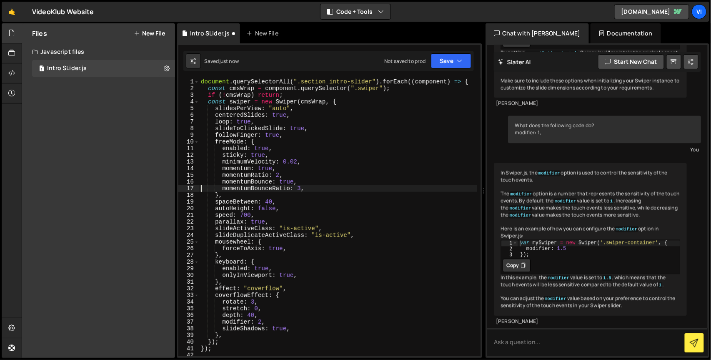
click at [289, 173] on div "document . querySelectorAll ( ".section_intro-slider" ) . forEach (( component …" at bounding box center [338, 223] width 278 height 291
type textarea "momentumRatio: 2,"
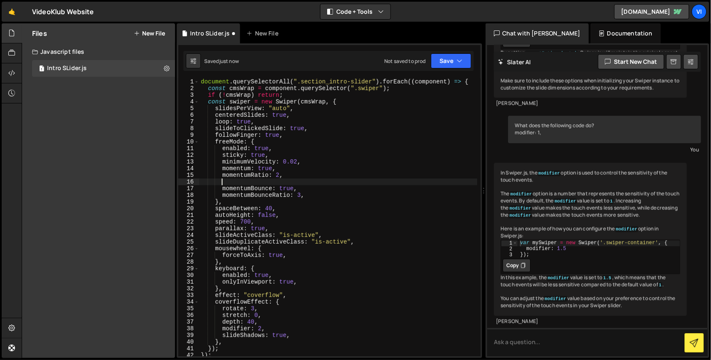
scroll to position [0, 1]
paste textarea
click at [304, 179] on div "document . querySelectorAll ( ".section_intro-slider" ) . forEach (( component …" at bounding box center [338, 223] width 278 height 291
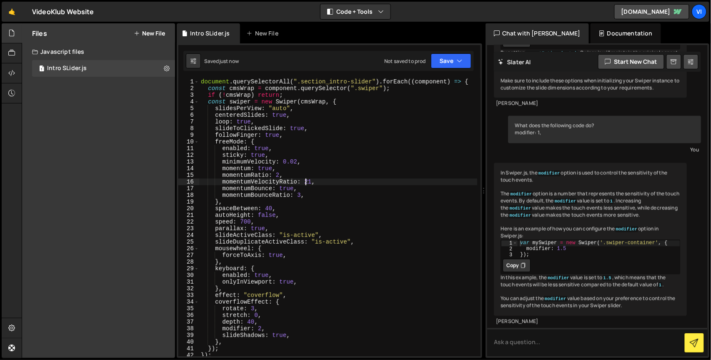
click at [306, 180] on div "document . querySelectorAll ( ".section_intro-slider" ) . forEach (( component …" at bounding box center [338, 223] width 278 height 291
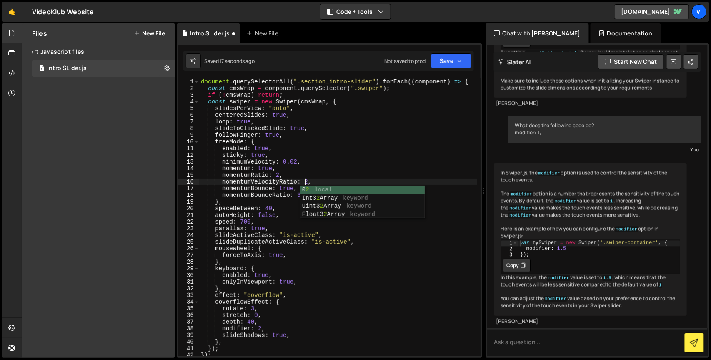
scroll to position [0, 7]
click at [295, 205] on div "document . querySelectorAll ( ".section_intro-slider" ) . forEach (( component …" at bounding box center [338, 223] width 278 height 291
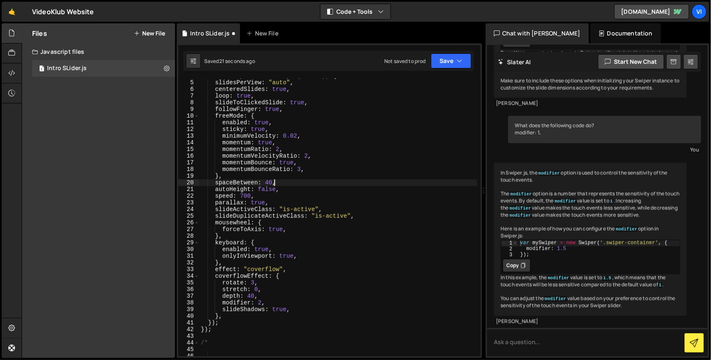
scroll to position [28, 0]
click at [252, 282] on div "slidesPerView : "auto" , centeredSlides : true , loop : true , slideToClickedSl…" at bounding box center [338, 222] width 278 height 291
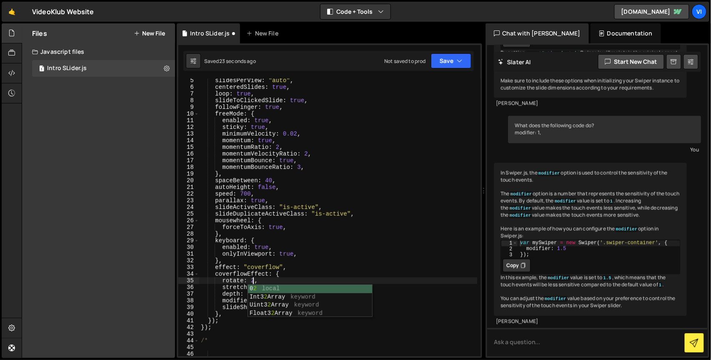
scroll to position [0, 3]
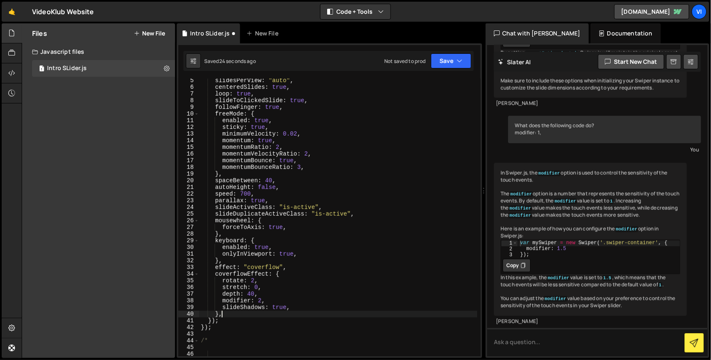
click at [237, 316] on div "slidesPerView : "auto" , centeredSlides : true , loop : true , slideToClickedSl…" at bounding box center [338, 222] width 278 height 291
click at [250, 291] on div "slidesPerView : "auto" , centeredSlides : true , loop : true , slideToClickedSl…" at bounding box center [338, 222] width 278 height 291
click at [253, 277] on div "slidesPerView : "auto" , centeredSlides : true , loop : true , slideToClickedSl…" at bounding box center [338, 222] width 278 height 291
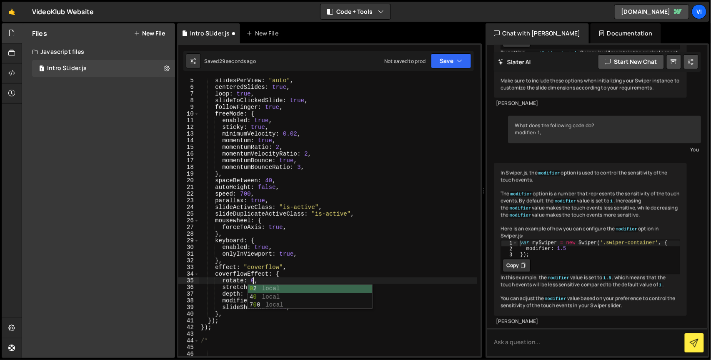
scroll to position [0, 3]
click at [244, 323] on div "slidesPerView : "auto" , centeredSlides : true , loop : true , slideToClickedSl…" at bounding box center [338, 222] width 278 height 291
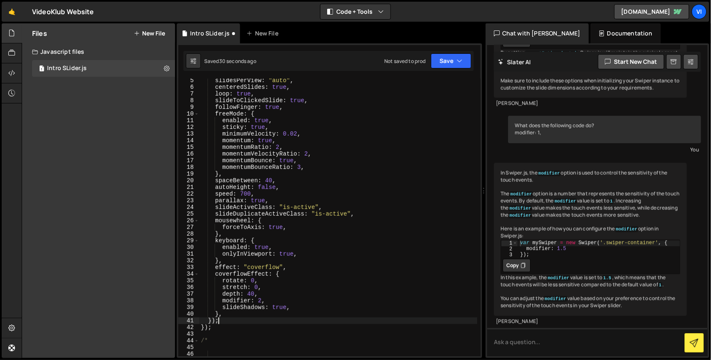
scroll to position [0, 0]
click at [276, 77] on div "1 Type cmd + s to save your Javascript file. הההההההההההההההההההההההההההההההההה…" at bounding box center [330, 200] width 306 height 314
drag, startPoint x: 288, startPoint y: 78, endPoint x: 268, endPoint y: 81, distance: 20.2
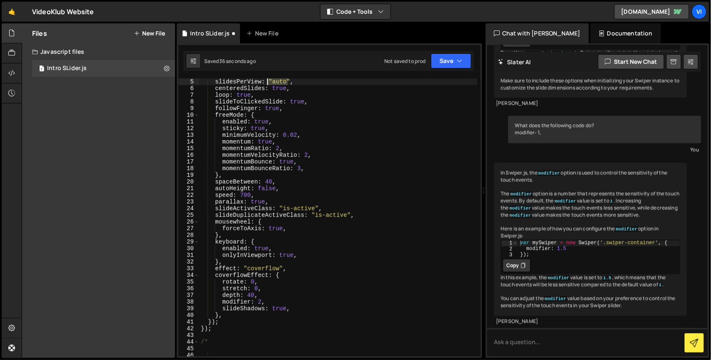
click at [268, 81] on div "slidesPerView : "auto" , centeredSlides : true , loop : true , slideToClickedSl…" at bounding box center [338, 223] width 278 height 291
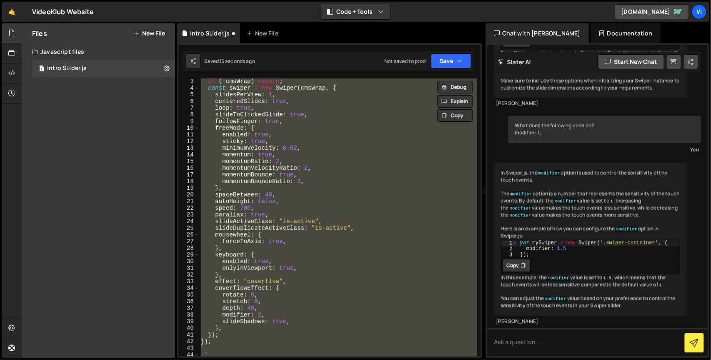
scroll to position [0, 0]
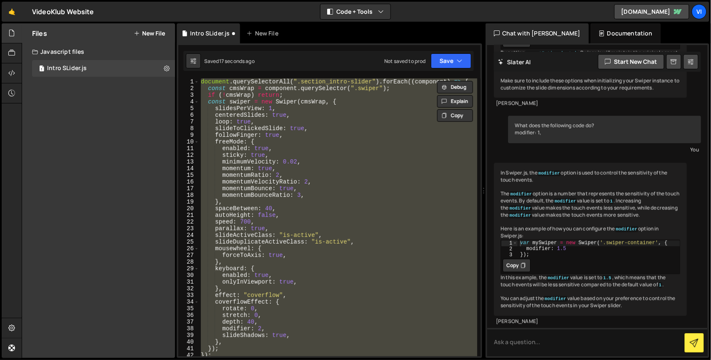
click at [279, 189] on div "document . querySelectorAll ( ".section_intro-slider" ) . forEach (( component …" at bounding box center [338, 217] width 278 height 278
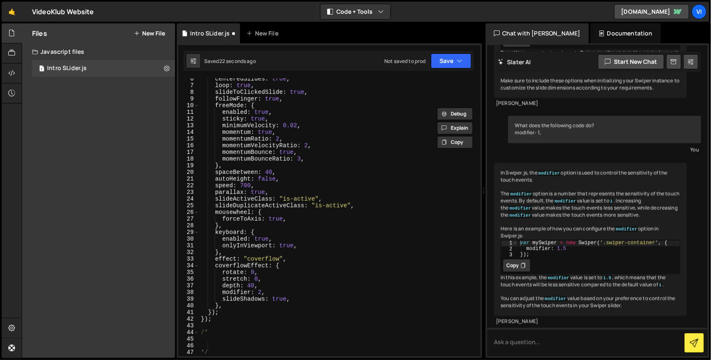
scroll to position [36, 0]
click at [249, 285] on div "centeredSlides : true , loop : true , slideToClickedSlide : true , followFinger…" at bounding box center [338, 220] width 278 height 291
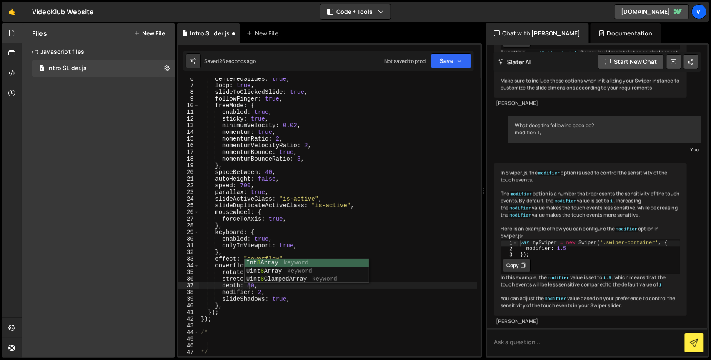
scroll to position [0, 3]
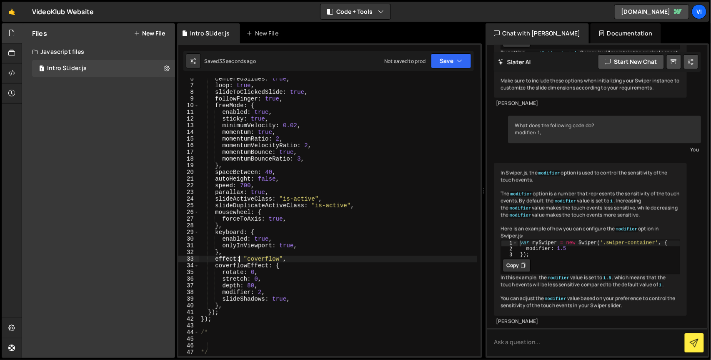
click at [238, 262] on div "centeredSlides : true , loop : true , slideToClickedSlide : true , followFinger…" at bounding box center [338, 220] width 278 height 291
click at [214, 258] on div "centeredSlides : true , loop : true , slideToClickedSlide : true , followFinger…" at bounding box center [338, 220] width 278 height 291
click at [253, 287] on div "centeredSlides : true , loop : true , slideToClickedSlide : true , followFinger…" at bounding box center [338, 220] width 278 height 291
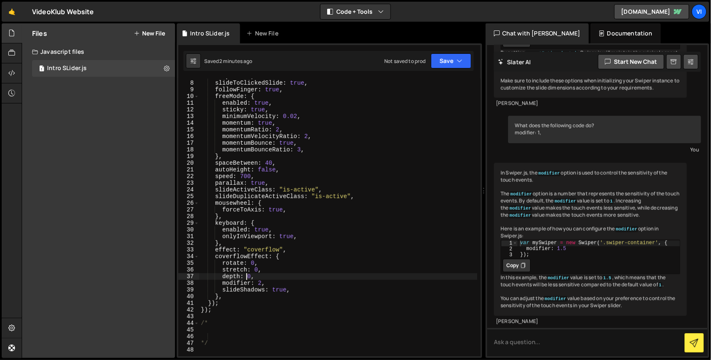
scroll to position [45, 0]
click at [215, 258] on div "loop : true , slideToClickedSlide : true , followFinger : true , freeMode : { e…" at bounding box center [338, 218] width 278 height 291
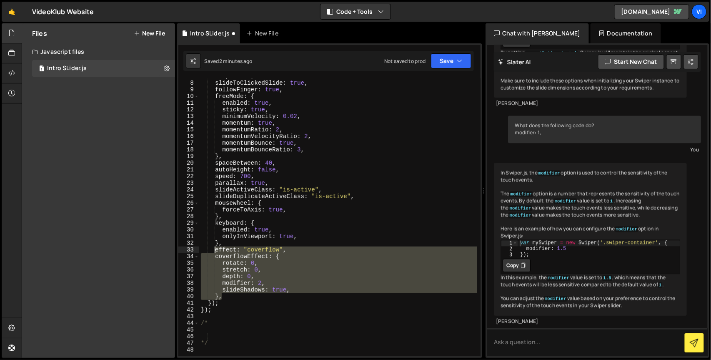
drag, startPoint x: 230, startPoint y: 297, endPoint x: 215, endPoint y: 252, distance: 47.6
click at [215, 252] on div "loop : true , slideToClickedSlide : true , followFinger : true , freeMode : { e…" at bounding box center [338, 218] width 278 height 291
type textarea "effect: "coverflow", coverflowEffect: {"
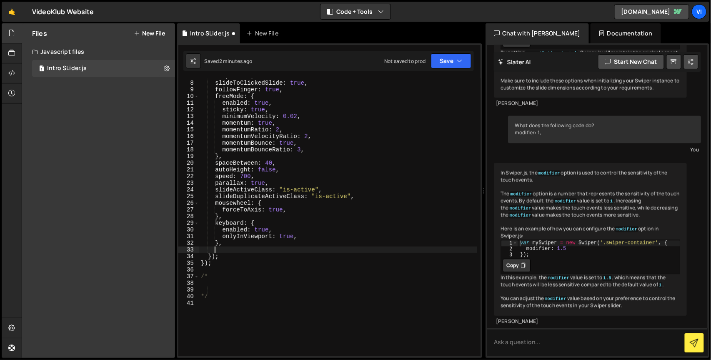
scroll to position [0, 0]
click at [212, 285] on div "loop : true , slideToClickedSlide : true , followFinger : true , freeMode : { e…" at bounding box center [338, 218] width 278 height 291
paste textarea "},"
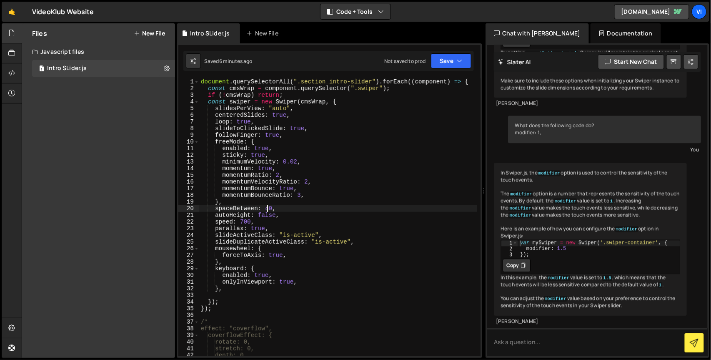
click at [269, 206] on div "document . querySelectorAll ( ".section_intro-slider" ) . forEach (( component …" at bounding box center [338, 223] width 278 height 291
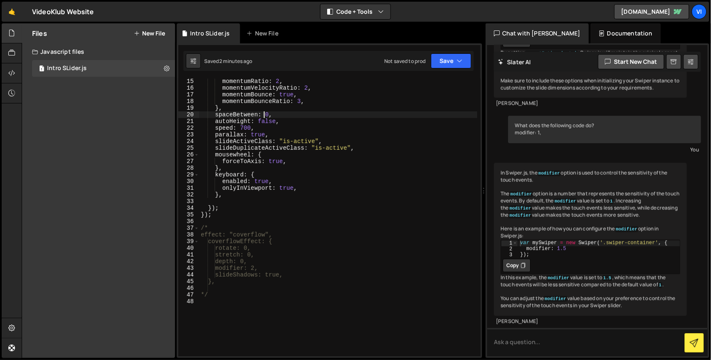
scroll to position [96, 0]
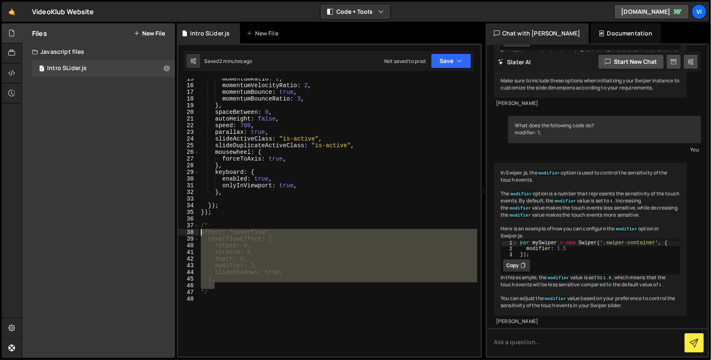
drag, startPoint x: 222, startPoint y: 283, endPoint x: 195, endPoint y: 234, distance: 55.0
click at [195, 234] on div "spaceBetween: 0, 15 16 17 18 19 20 21 22 23 24 25 26 27 28 29 30 31 32 33 34 35…" at bounding box center [329, 217] width 302 height 278
type textarea "effect: "coverflow", coverflowEffect: {"
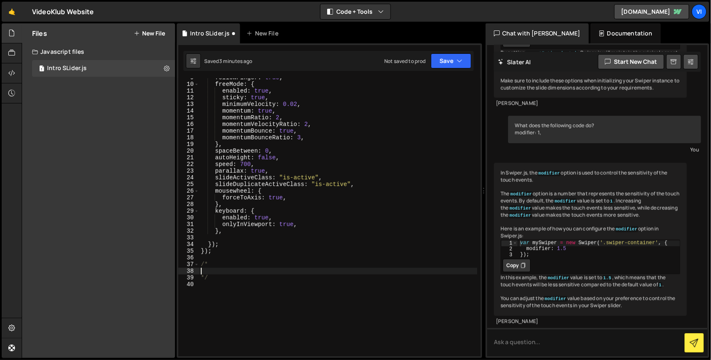
scroll to position [52, 0]
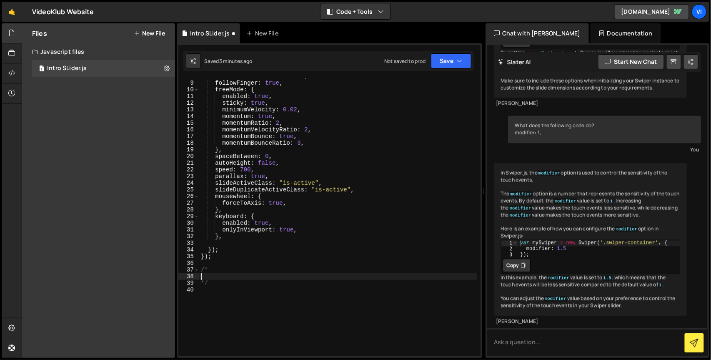
click at [237, 242] on div "slideToClickedSlide : true , followFinger : true , freeMode : { enabled : true …" at bounding box center [338, 218] width 278 height 291
paste textarea
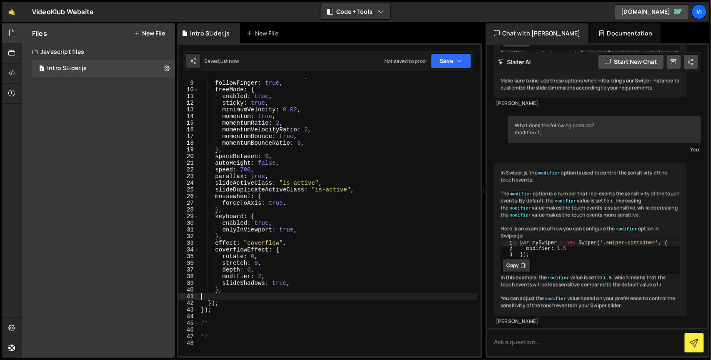
click at [251, 271] on div "slideToClickedSlide : true , followFinger : true , freeMode : { enabled : true …" at bounding box center [338, 218] width 278 height 291
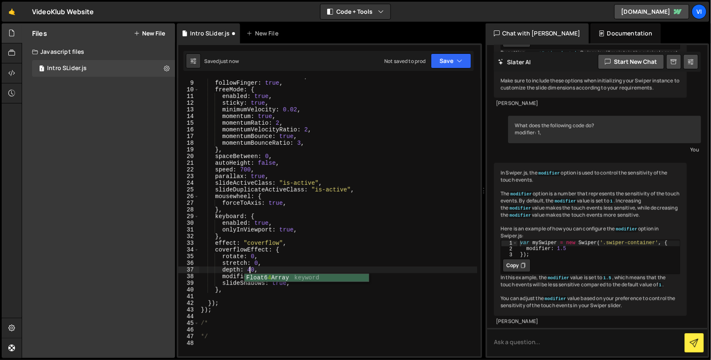
scroll to position [0, 3]
click at [251, 302] on div "slideToClickedSlide : true , followFinger : true , freeMode : { enabled : true …" at bounding box center [338, 218] width 278 height 291
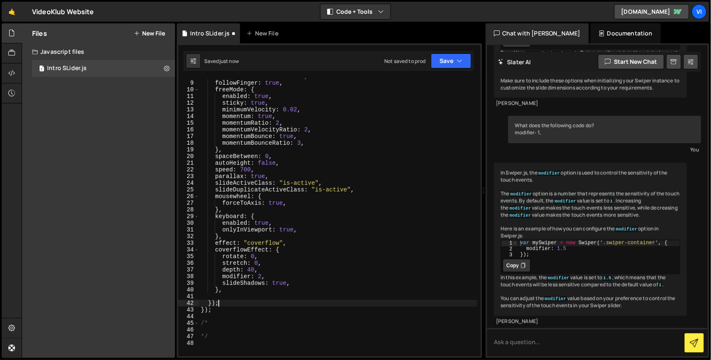
scroll to position [0, 0]
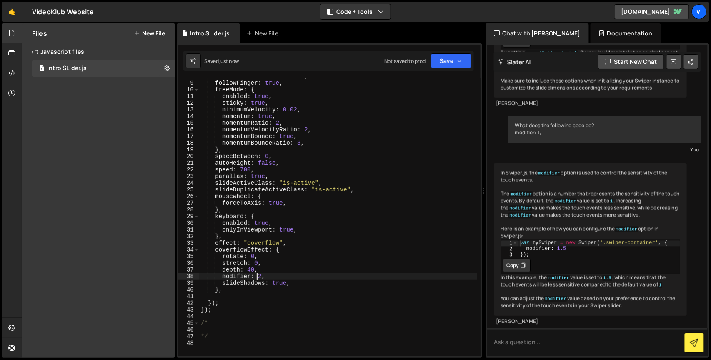
click at [258, 276] on div "slideToClickedSlide : true , followFinger : true , freeMode : { enabled : true …" at bounding box center [338, 218] width 278 height 291
click at [258, 270] on div "slideToClickedSlide : true , followFinger : true , freeMode : { enabled : true …" at bounding box center [338, 218] width 278 height 291
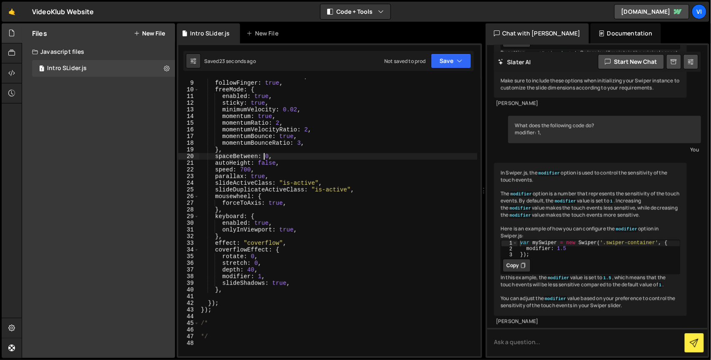
click at [263, 156] on div "slideToClickedSlide : true , followFinger : true , freeMode : { enabled : true …" at bounding box center [338, 218] width 278 height 291
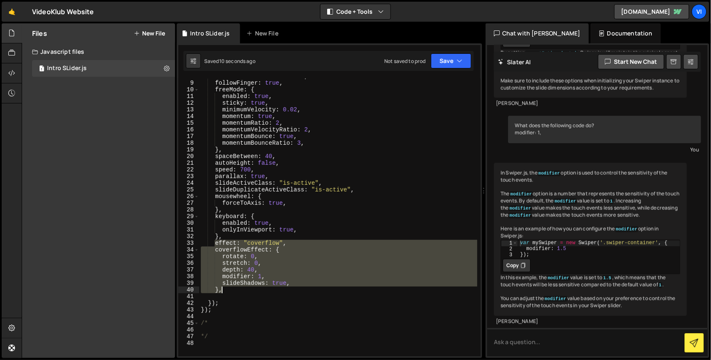
drag, startPoint x: 213, startPoint y: 240, endPoint x: 228, endPoint y: 289, distance: 51.4
click at [228, 289] on div "slideToClickedSlide : true , followFinger : true , freeMode : { enabled : true …" at bounding box center [338, 218] width 278 height 291
type textarea "slideShadows: true, },"
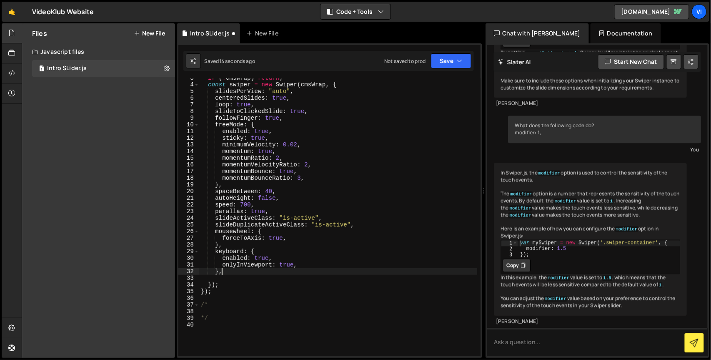
scroll to position [0, 0]
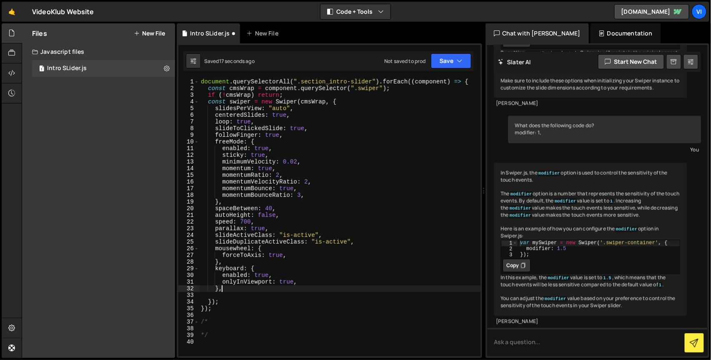
click at [282, 132] on div "document . querySelectorAll ( ".section_intro-slider" ) . forEach (( component …" at bounding box center [339, 223] width 281 height 291
click at [307, 130] on div "document . querySelectorAll ( ".section_intro-slider" ) . forEach (( component …" at bounding box center [339, 223] width 281 height 291
type textarea "loop: true,"
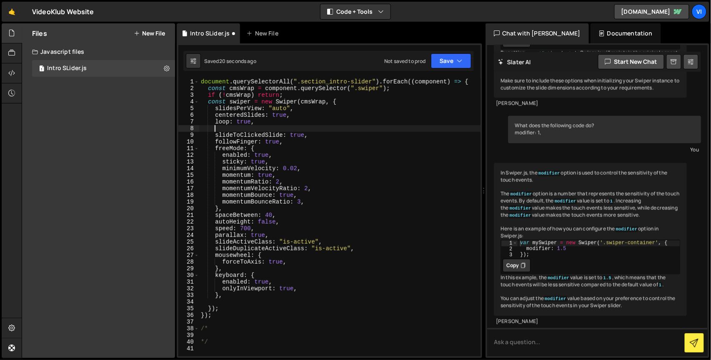
scroll to position [0, 0]
paste textarea "},"
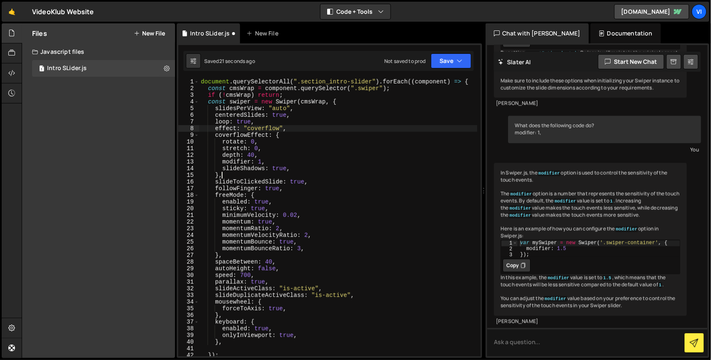
click at [307, 130] on div "document . querySelectorAll ( ".section_intro-slider" ) . forEach (( component …" at bounding box center [338, 223] width 278 height 291
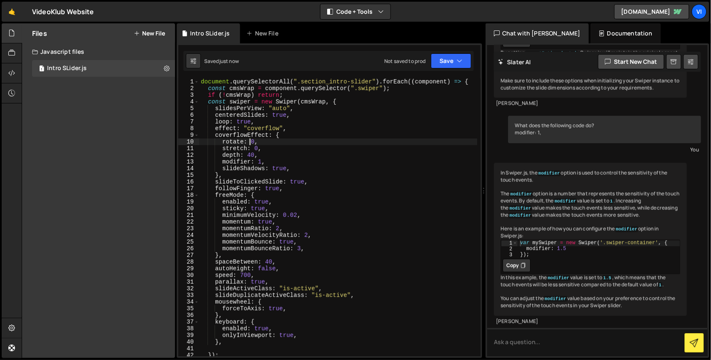
click at [251, 142] on div "document . querySelectorAll ( ".section_intro-slider" ) . forEach (( component …" at bounding box center [338, 223] width 278 height 291
type textarea "rotate: 10,"
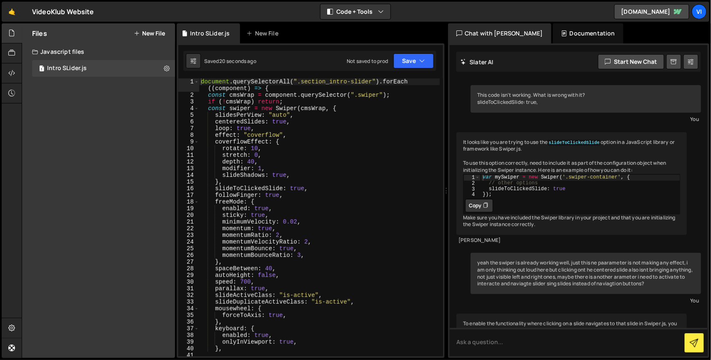
scroll to position [652, 0]
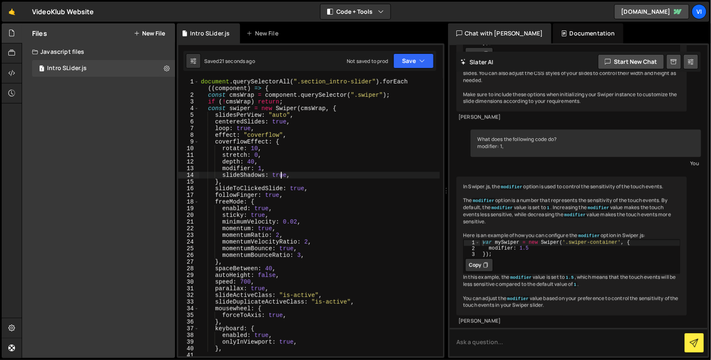
click at [282, 173] on div "document . querySelectorAll ( ".section_intro-slider" ) . forEach (( component …" at bounding box center [319, 227] width 241 height 298
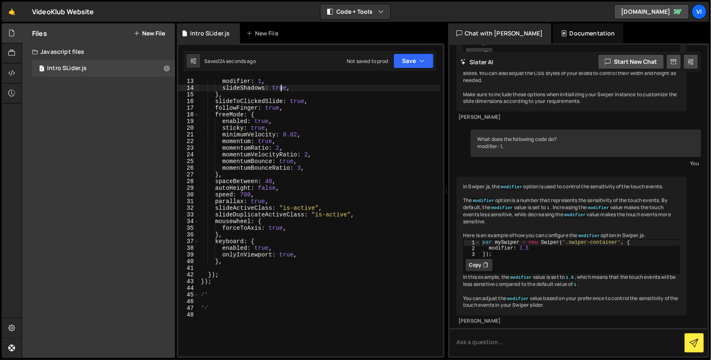
scroll to position [87, 0]
click at [249, 260] on div "modifier : 1 , slideShadows : true , } , slideToClickedSlide : true , followFin…" at bounding box center [319, 223] width 241 height 291
type textarea "},"
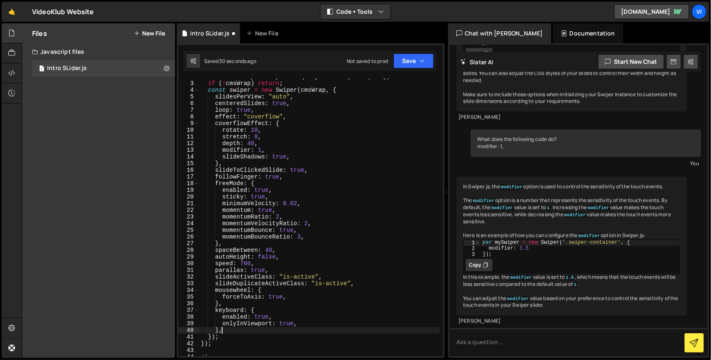
scroll to position [18, 0]
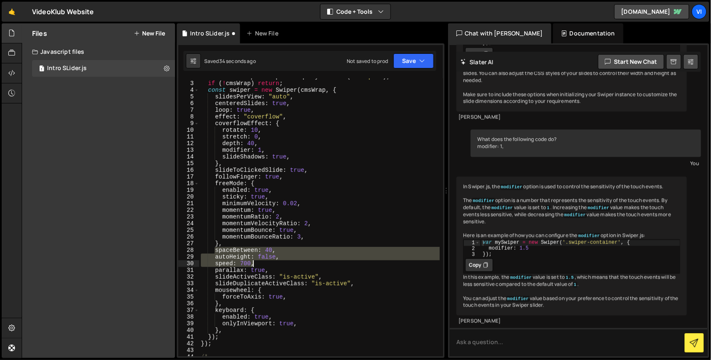
drag, startPoint x: 215, startPoint y: 250, endPoint x: 266, endPoint y: 265, distance: 53.0
click at [266, 265] on div "const cmsWrap = component . querySelector ( ".swiper" ) ; if ( ! cmsWrap ) retu…" at bounding box center [319, 218] width 241 height 291
type textarea "autoHeight: false, speed: 700,"
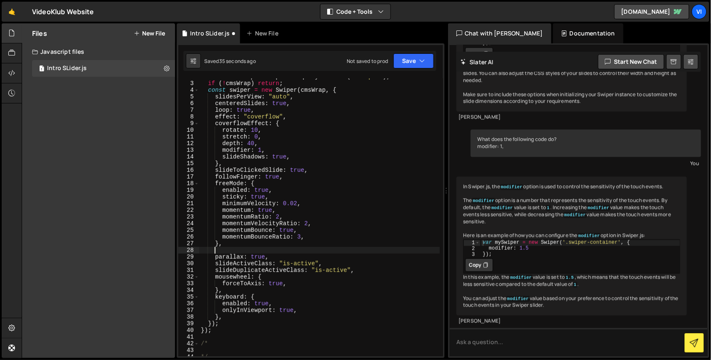
scroll to position [0, 0]
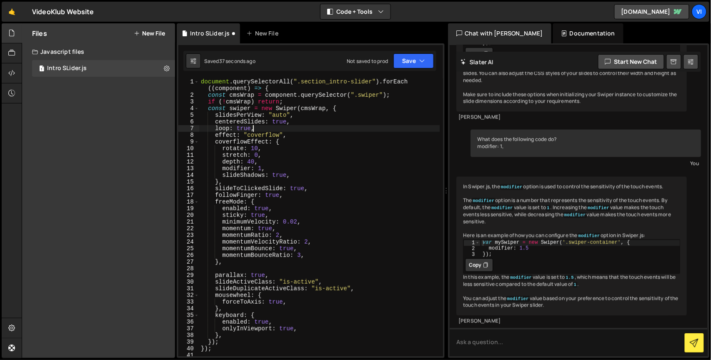
click at [293, 126] on div "document . querySelectorAll ( ".section_intro-slider" ) . forEach (( component …" at bounding box center [319, 227] width 241 height 298
type textarea "loop: true,"
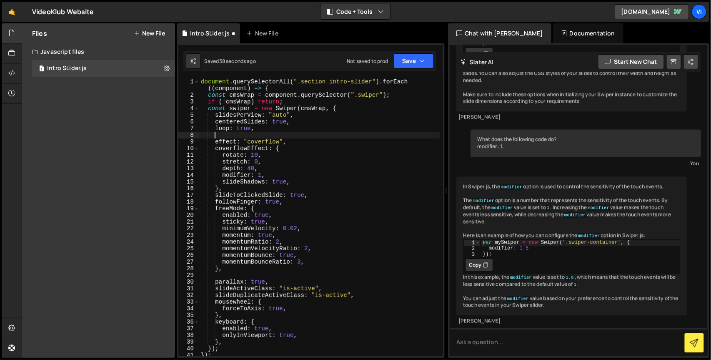
paste textarea "speed: 700,"
type textarea "speed: 700,"
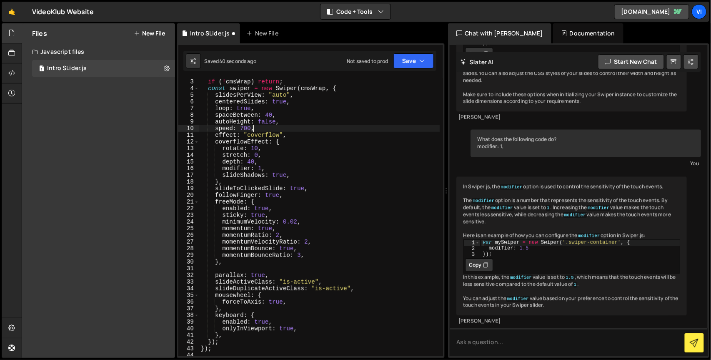
scroll to position [25, 0]
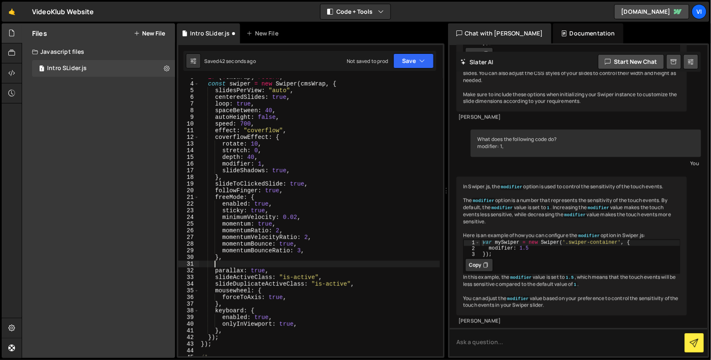
click at [265, 263] on div "if ( ! cmsWrap ) return ; const swiper = new Swiper ( cmsWrap , { slidesPerView…" at bounding box center [319, 219] width 241 height 291
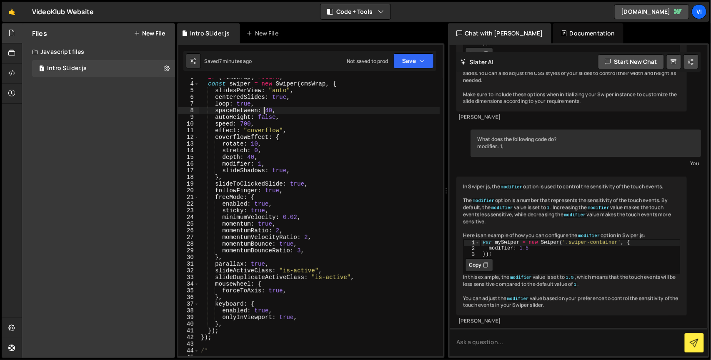
click at [265, 111] on div "if ( ! cmsWrap ) return ; const swiper = new Swiper ( cmsWrap , { slidesPerView…" at bounding box center [319, 219] width 241 height 291
click at [280, 135] on div "if ( ! cmsWrap ) return ; const swiper = new Swiper ( cmsWrap , { slidesPerView…" at bounding box center [319, 219] width 241 height 291
type textarea "coverflowEffect: {"
